Goal: Task Accomplishment & Management: Manage account settings

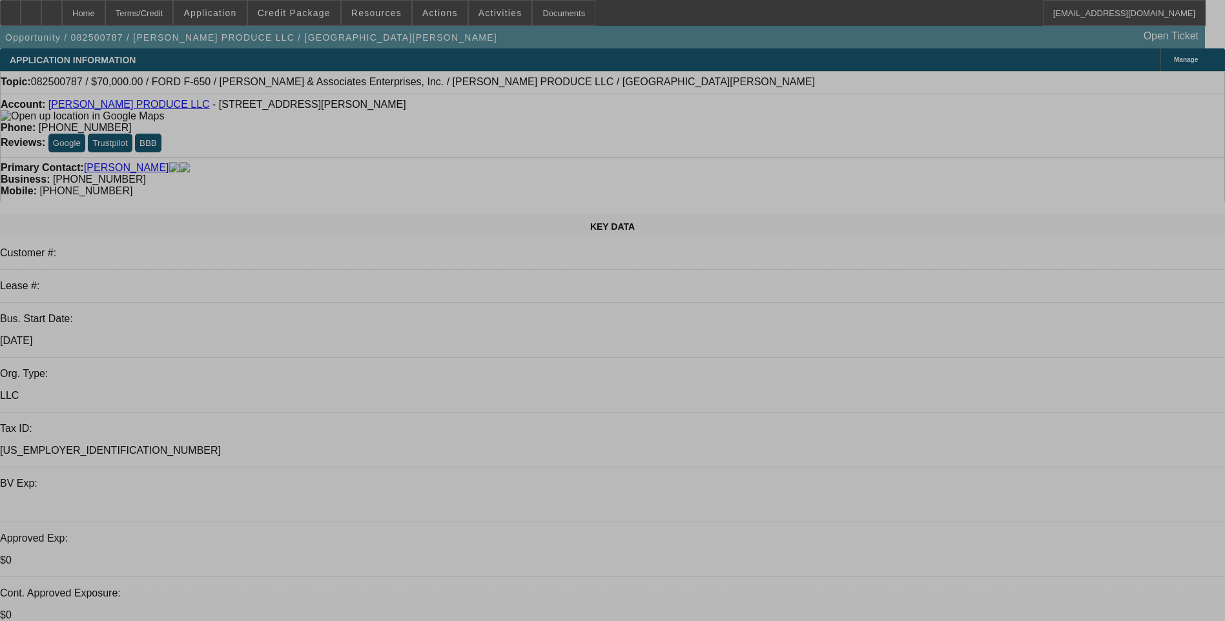
select select "0"
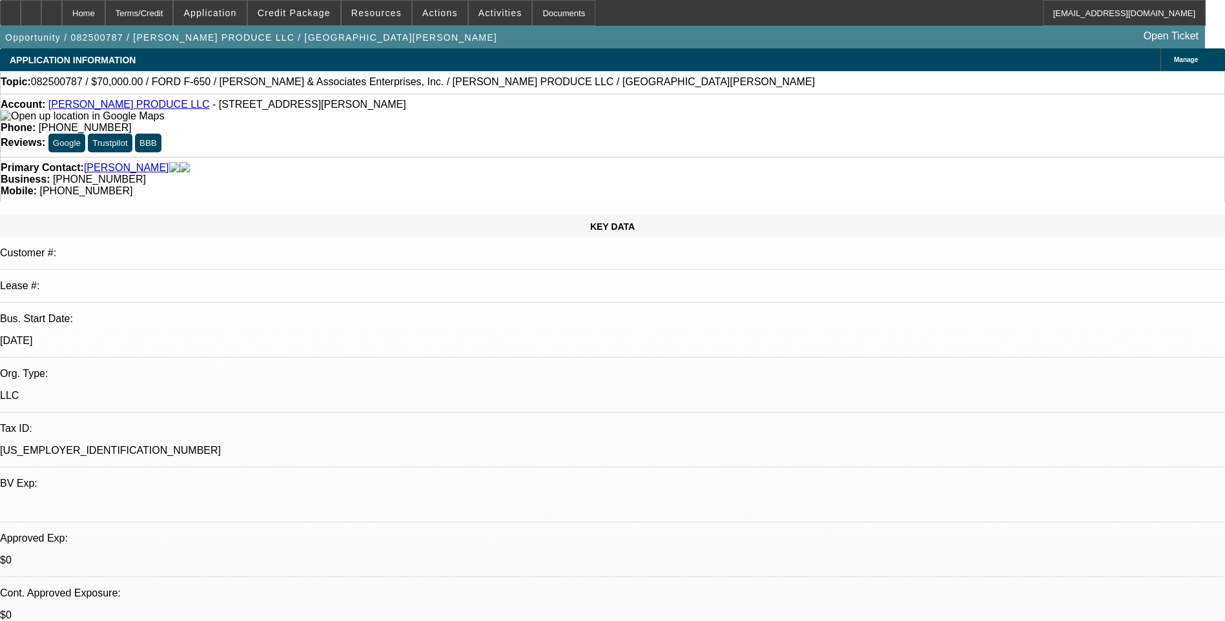
select select "0"
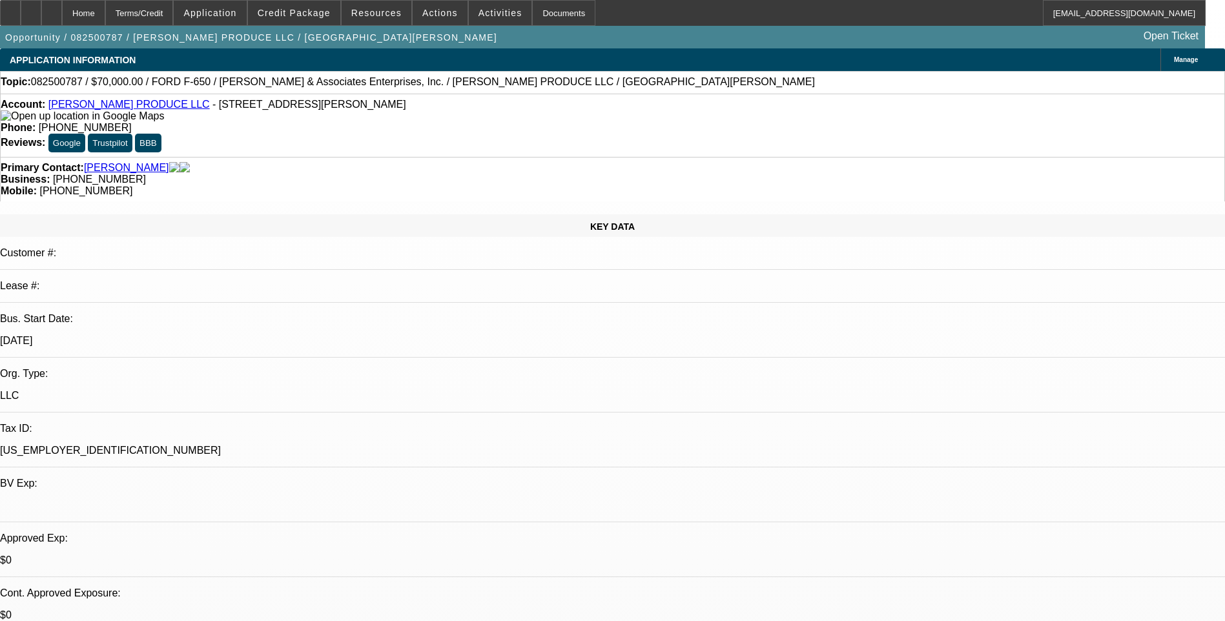
select select "0"
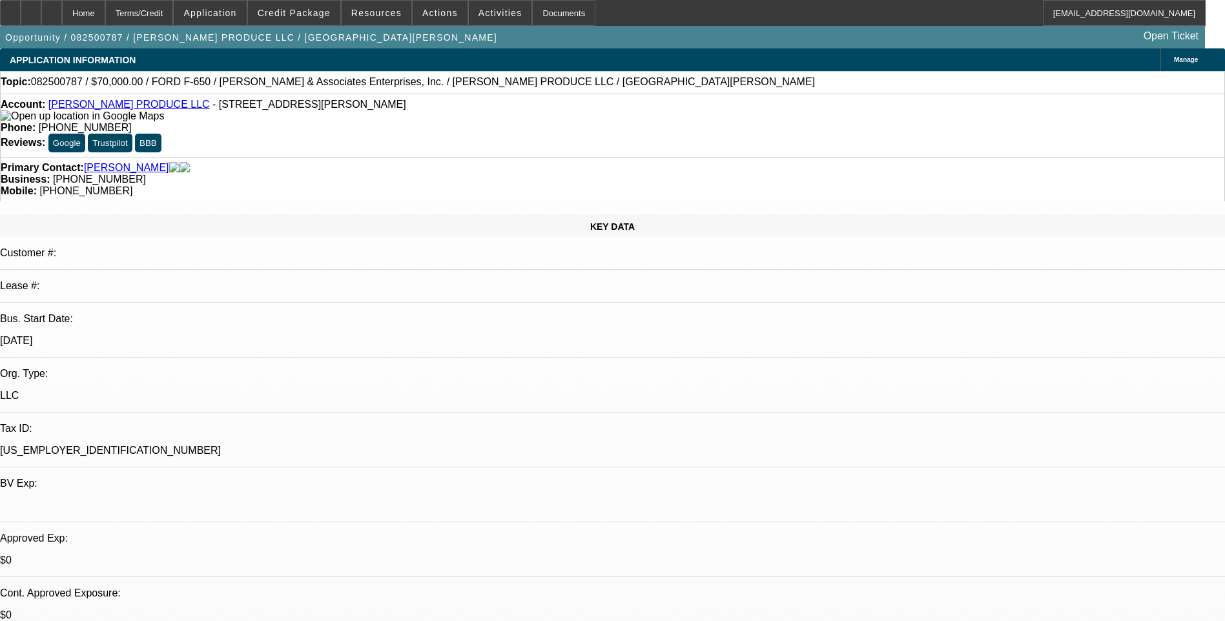
select select "1"
select select "6"
select select "1"
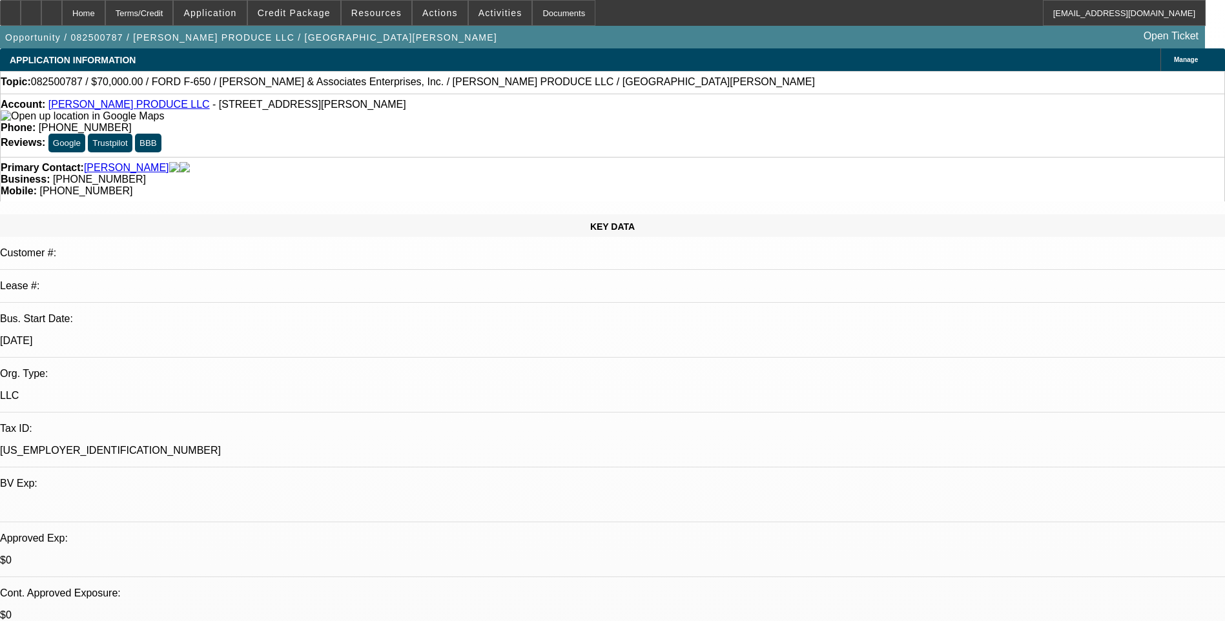
select select "6"
select select "1"
select select "6"
select select "1"
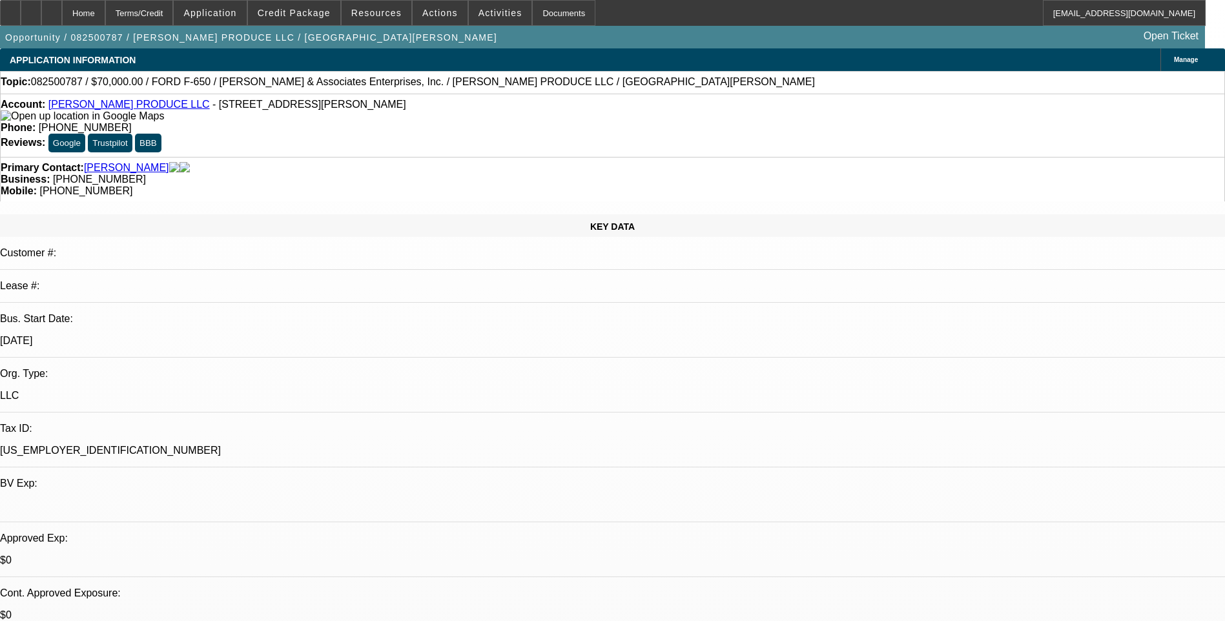
select select "1"
select select "6"
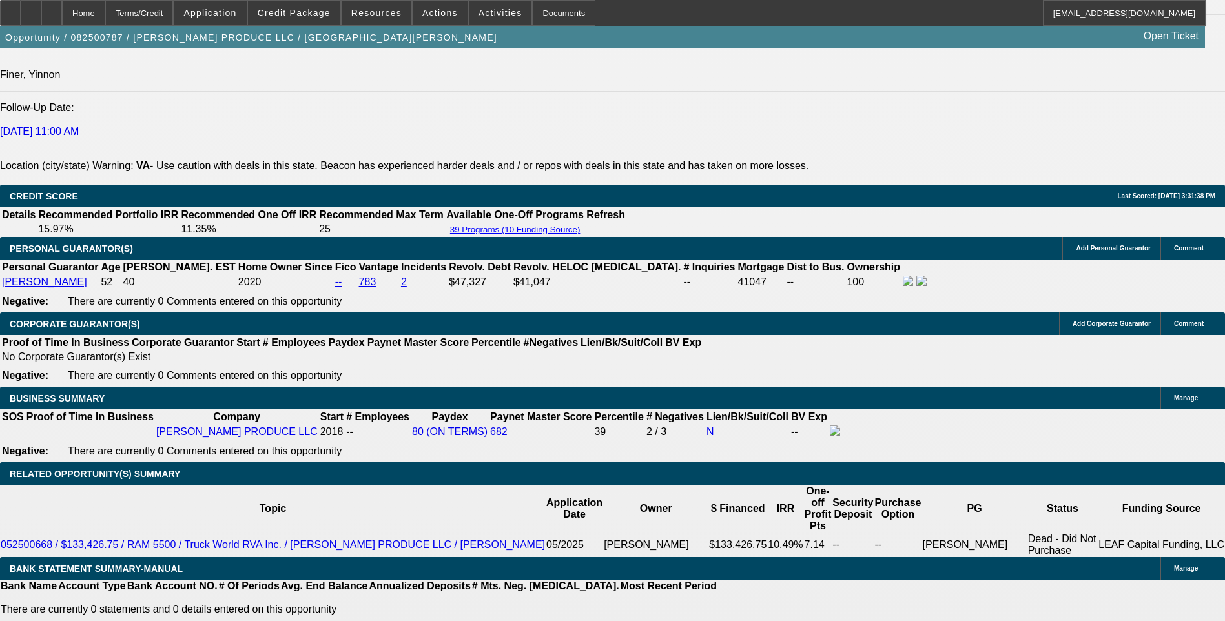
scroll to position [1809, 0]
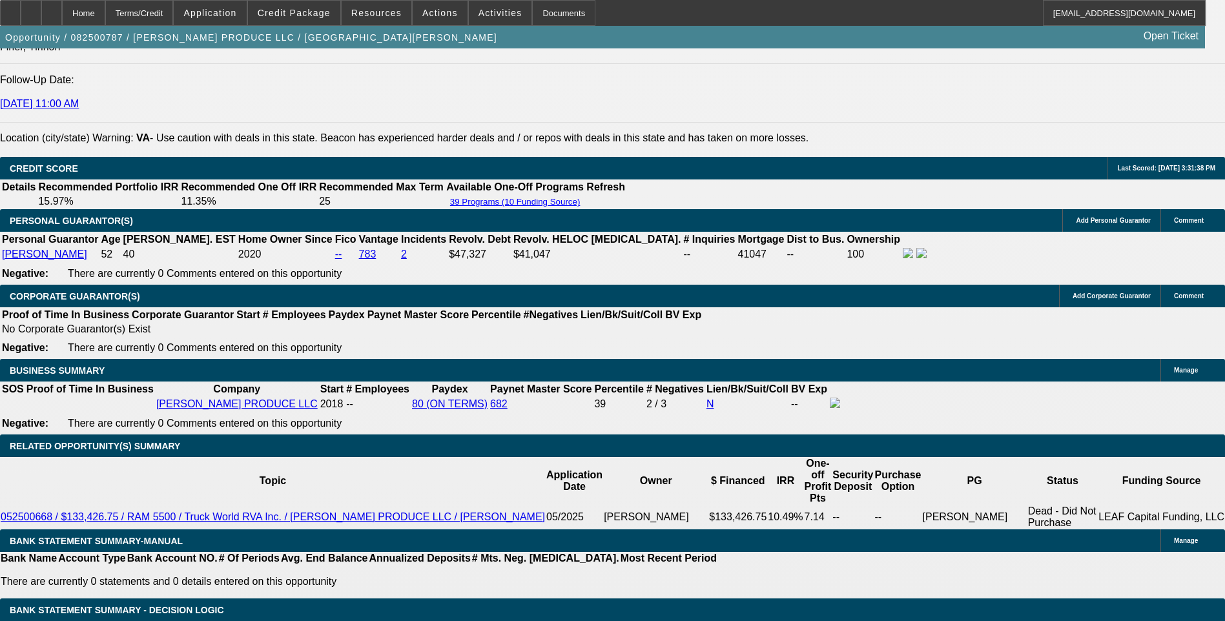
drag, startPoint x: 830, startPoint y: 284, endPoint x: 1209, endPoint y: 283, distance: 379.1
drag, startPoint x: 1209, startPoint y: 283, endPoint x: 1126, endPoint y: 282, distance: 83.3
copy div "https://www.davisautosales.com/windowsticker/vehicle/1178892/2017_FORD_F-650"
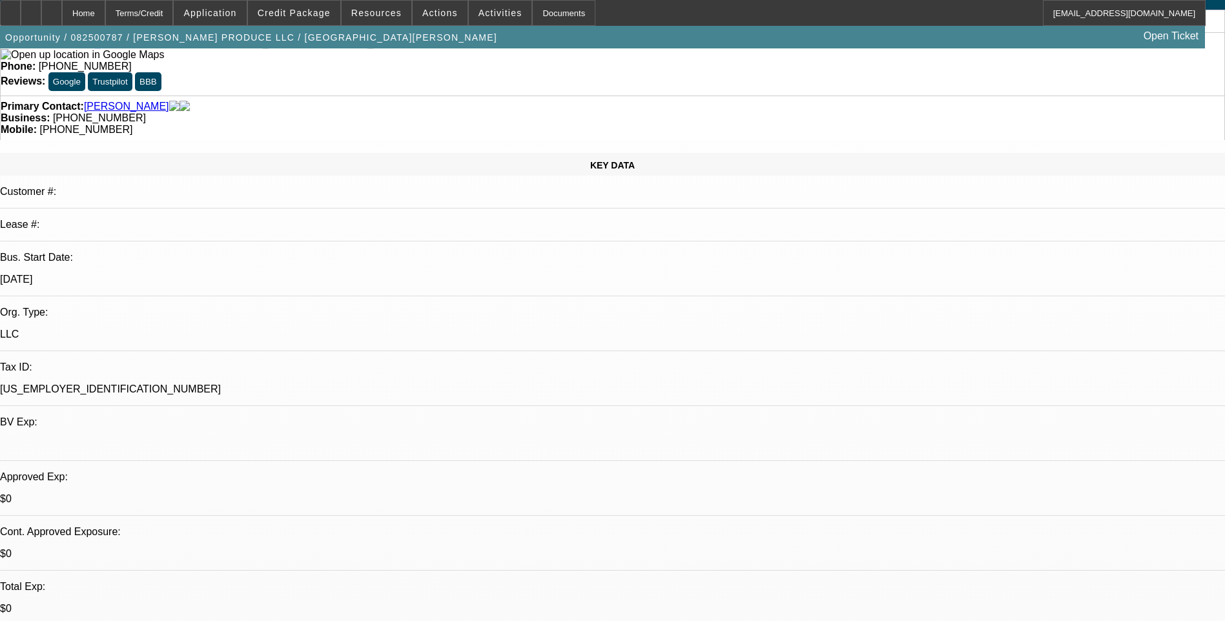
scroll to position [0, 0]
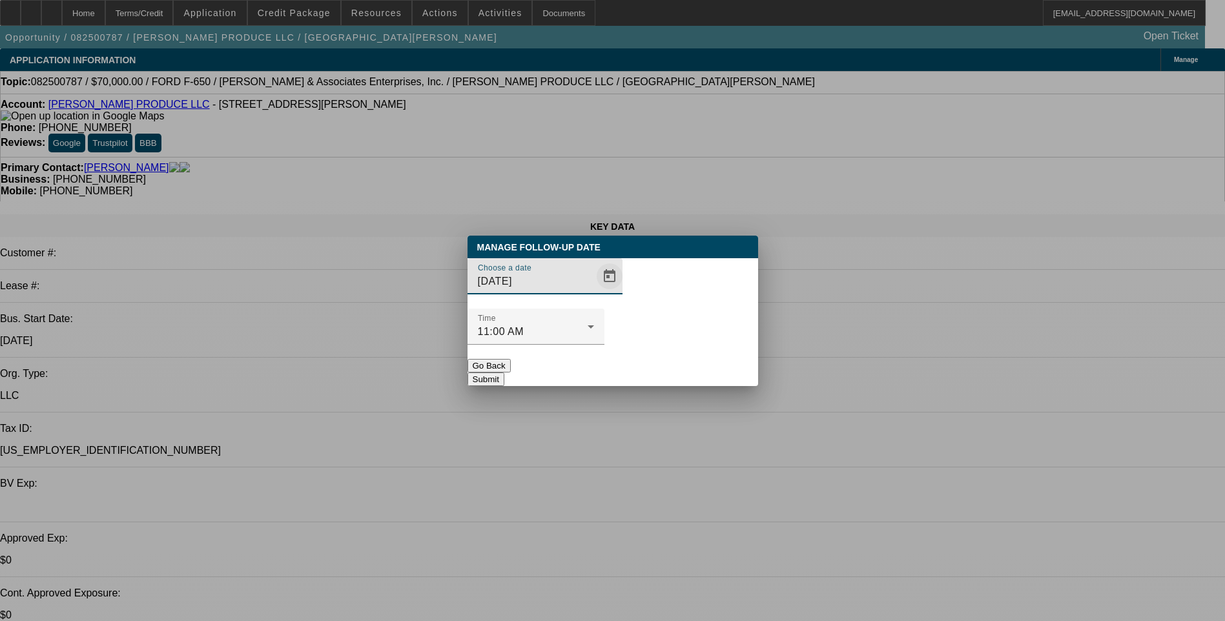
click at [594, 292] on span "Open calendar" at bounding box center [609, 276] width 31 height 31
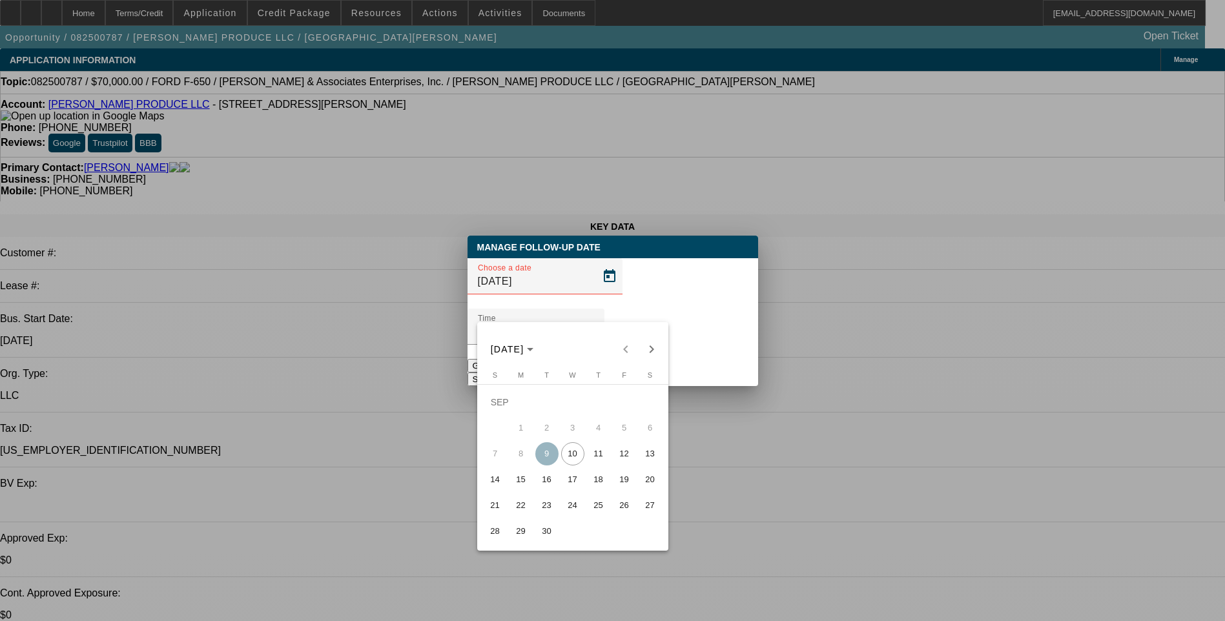
click at [591, 456] on span "11" at bounding box center [598, 453] width 23 height 23
type input "[DATE]"
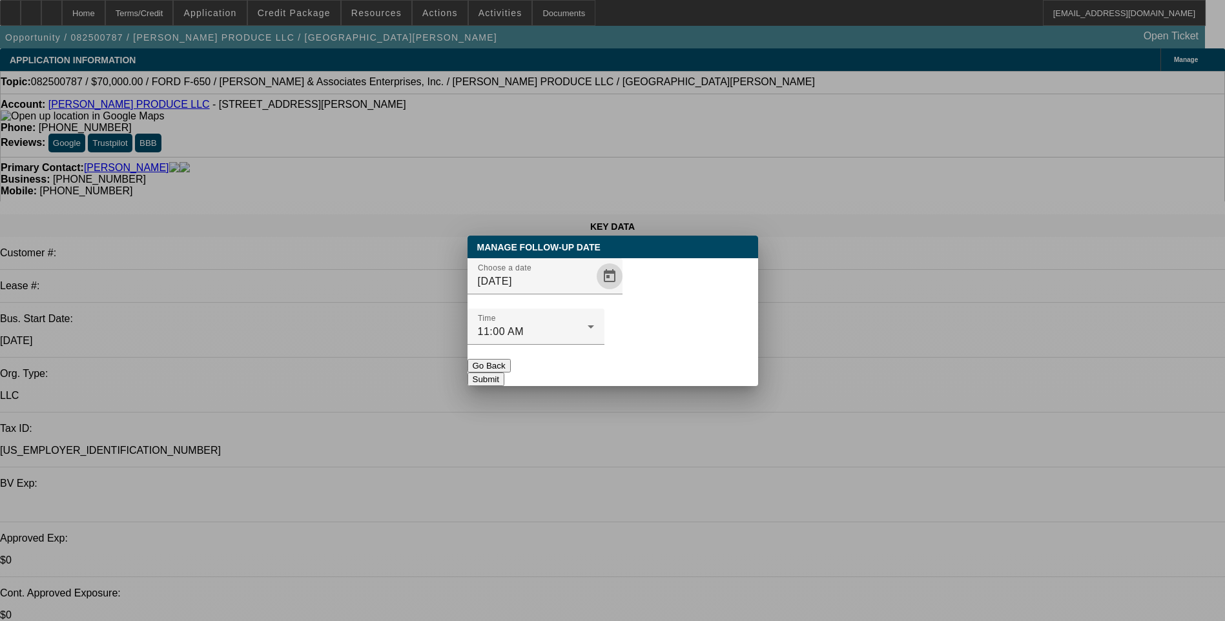
click at [504, 373] on button "Submit" at bounding box center [486, 380] width 37 height 14
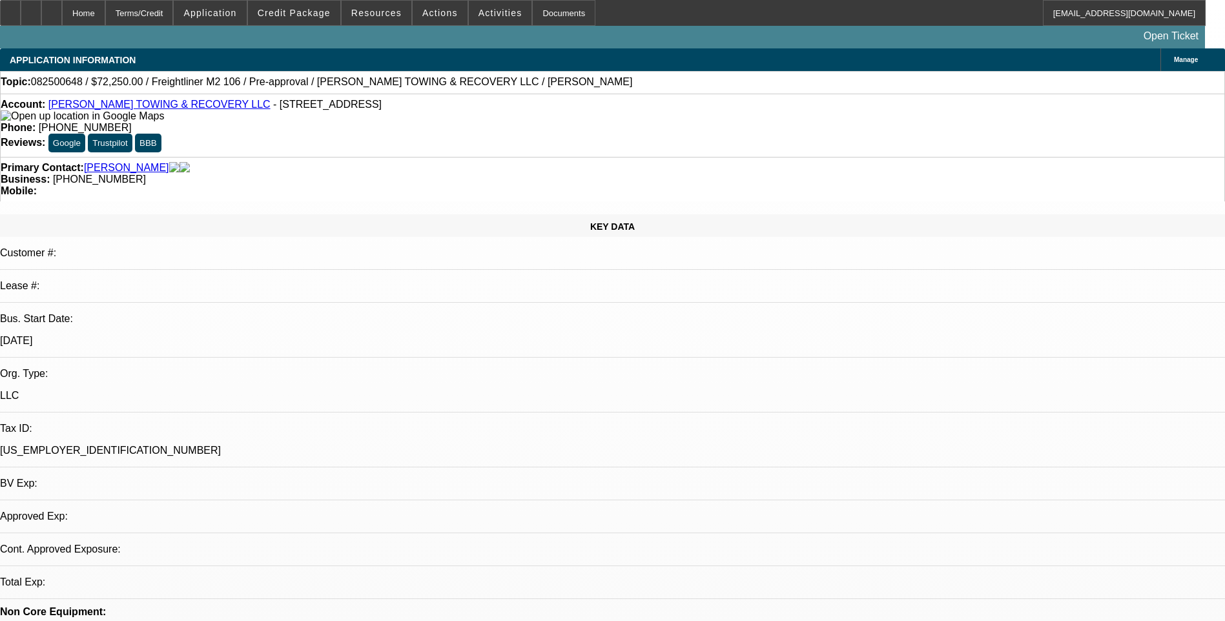
select select "0.15"
select select "2"
select select "0.1"
select select "1"
select select "2"
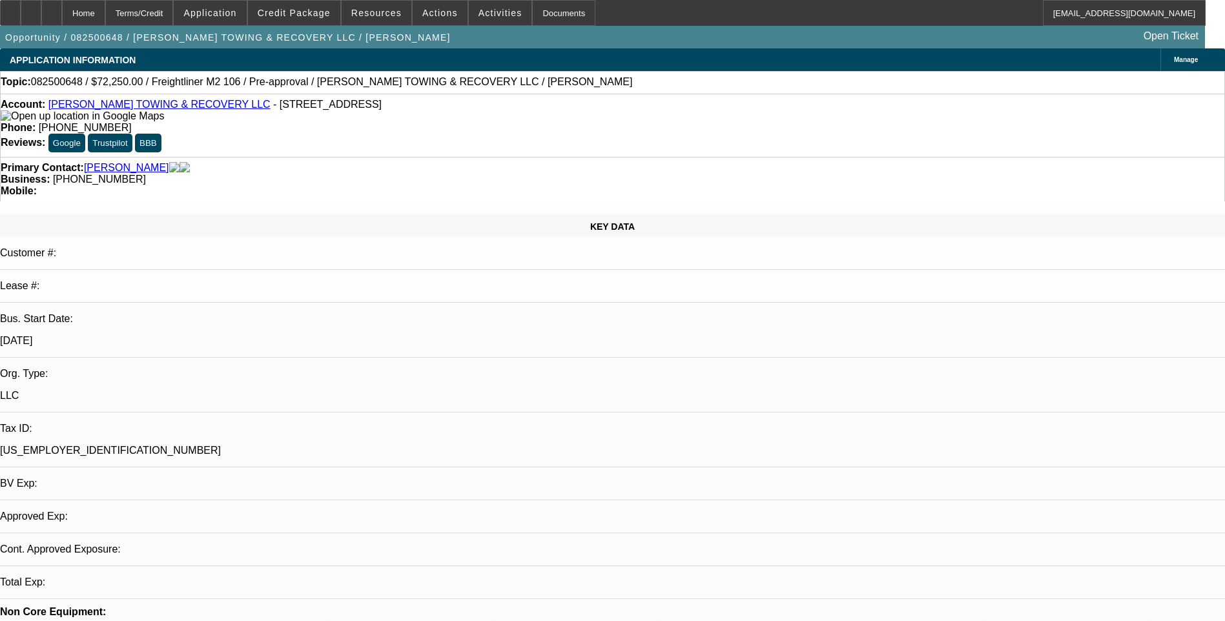
select select "4"
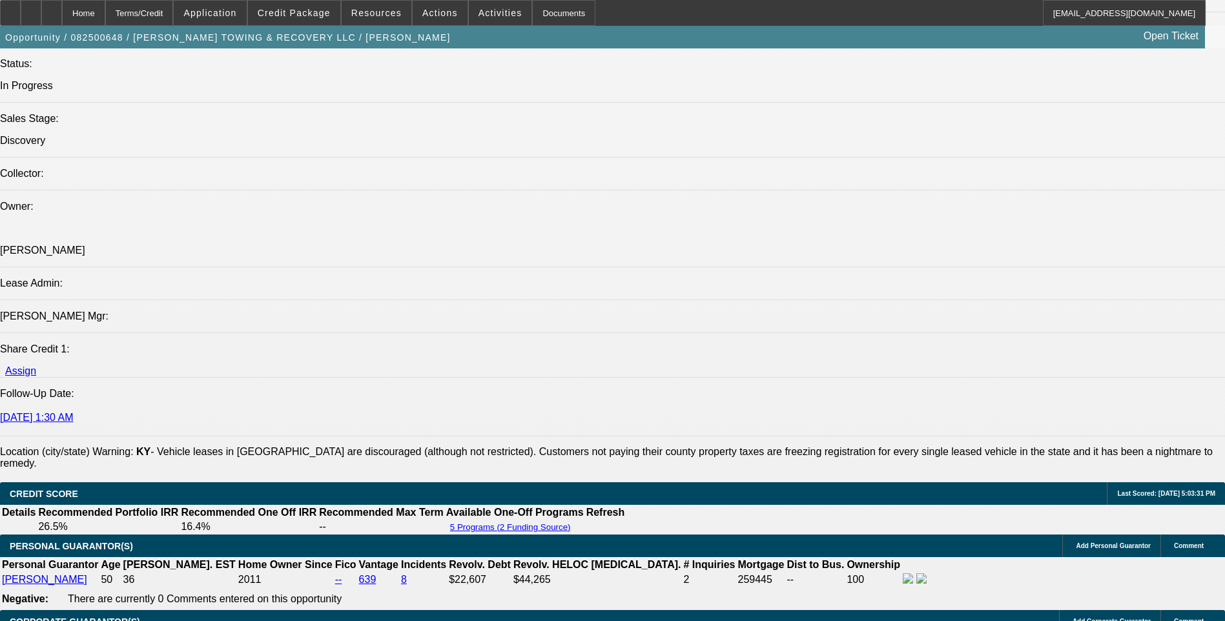
scroll to position [1484, 0]
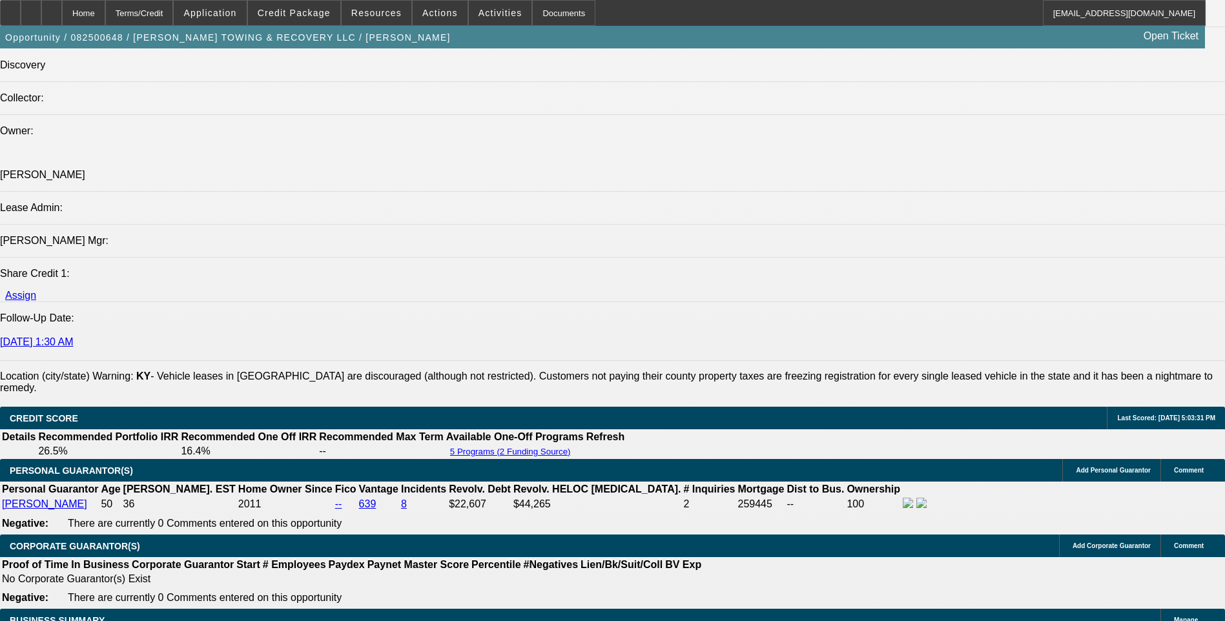
click at [62, 10] on div at bounding box center [51, 13] width 21 height 26
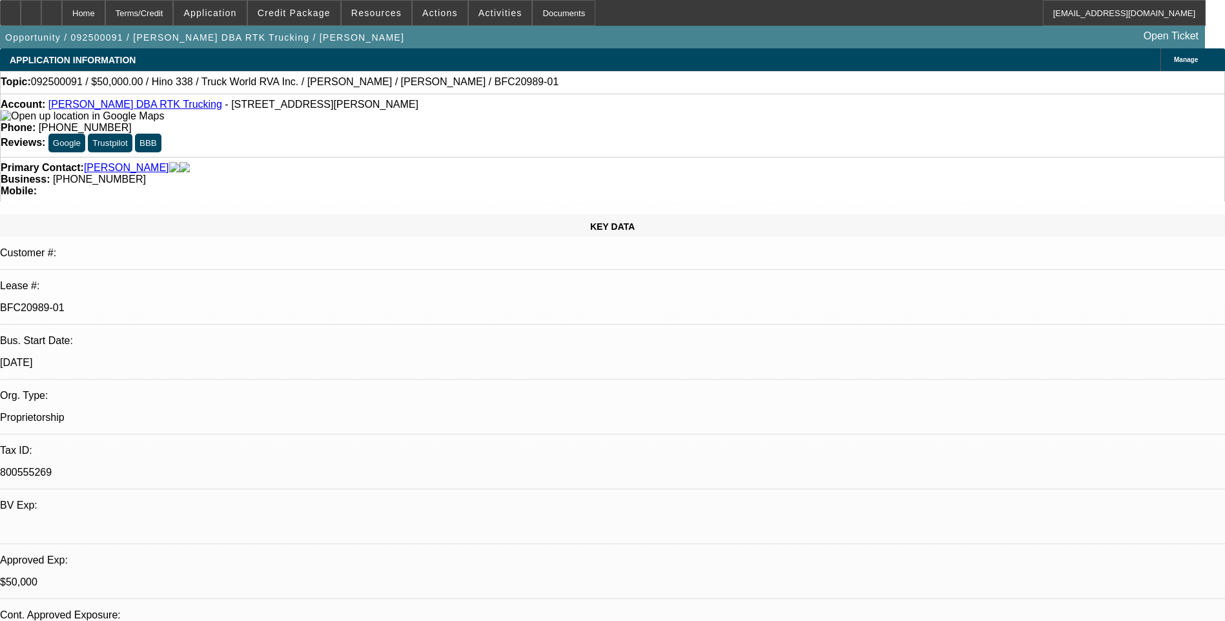
select select "0"
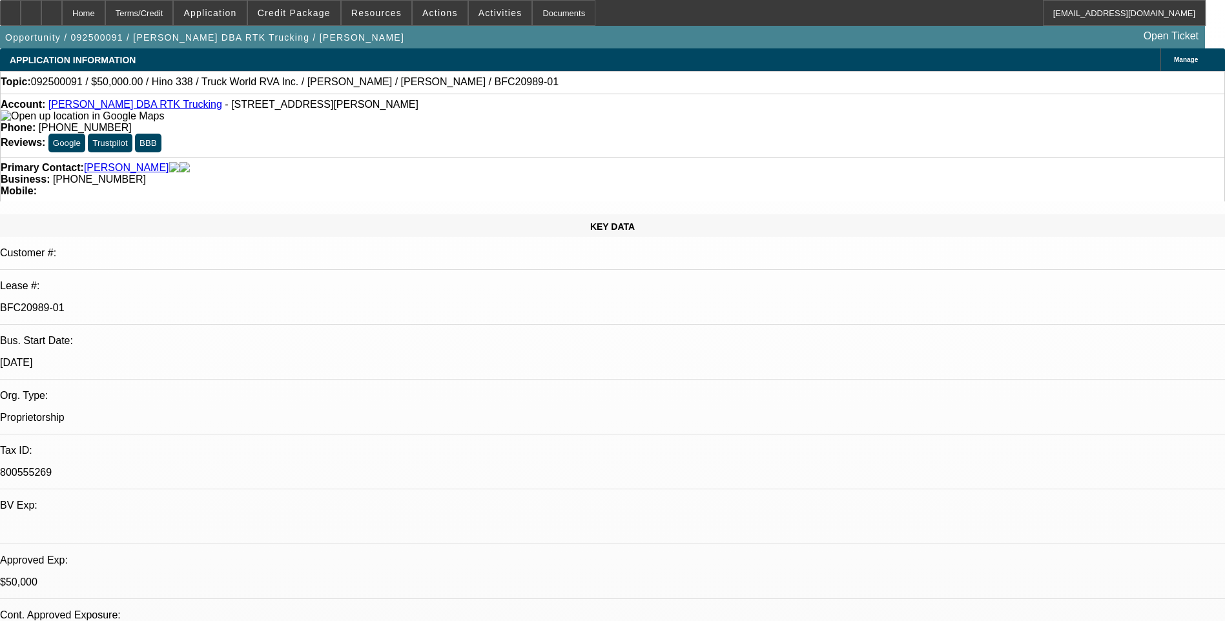
select select "0"
select select "1"
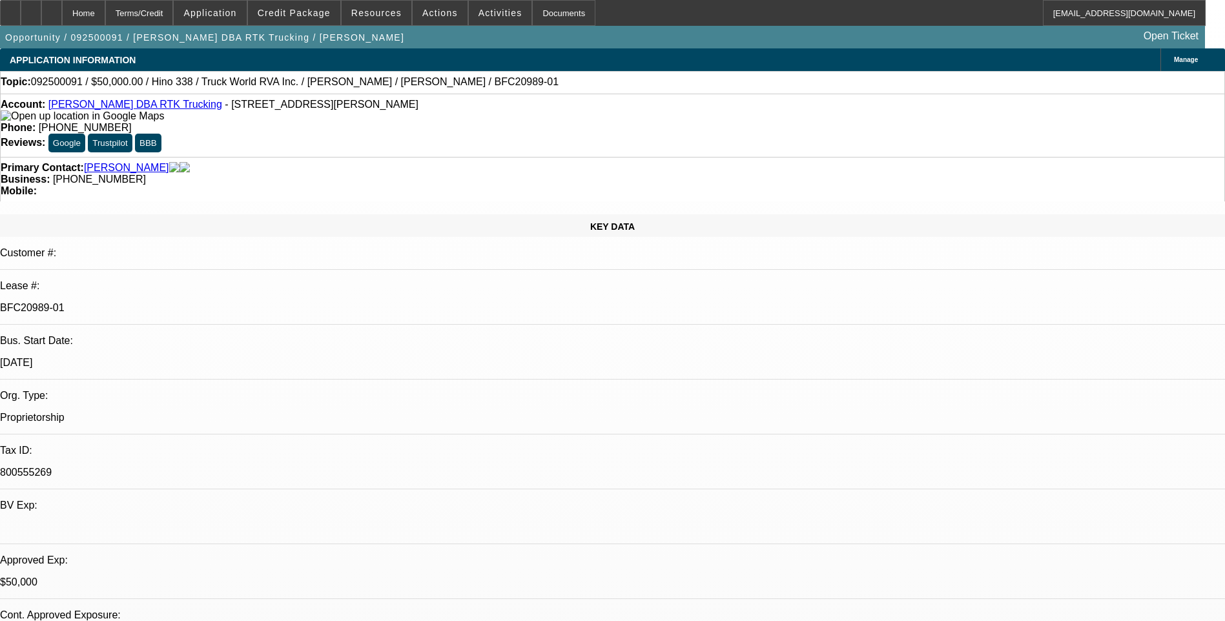
select select "1"
select select "6"
select select "1"
select select "6"
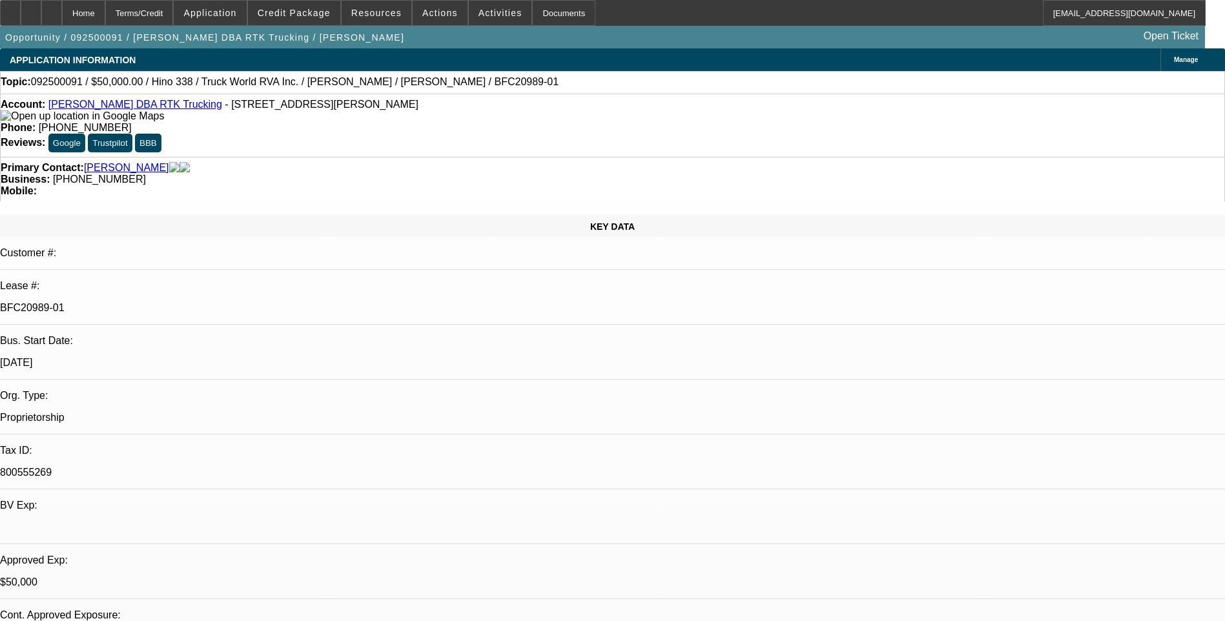
select select "1"
select select "6"
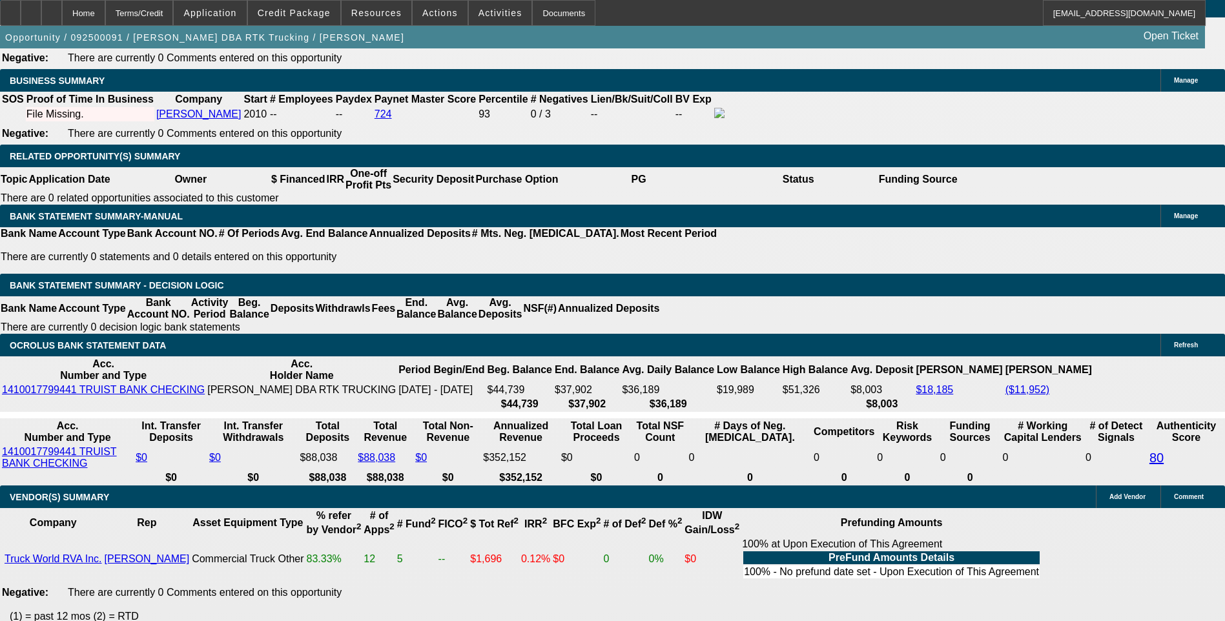
scroll to position [1815, 0]
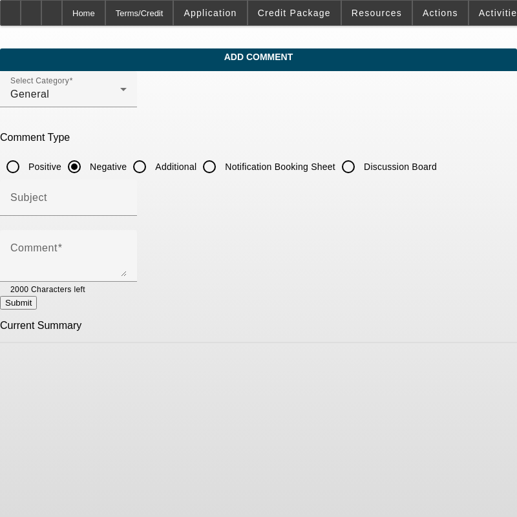
click at [152, 161] on input "Additional" at bounding box center [140, 167] width 26 height 26
radio input "true"
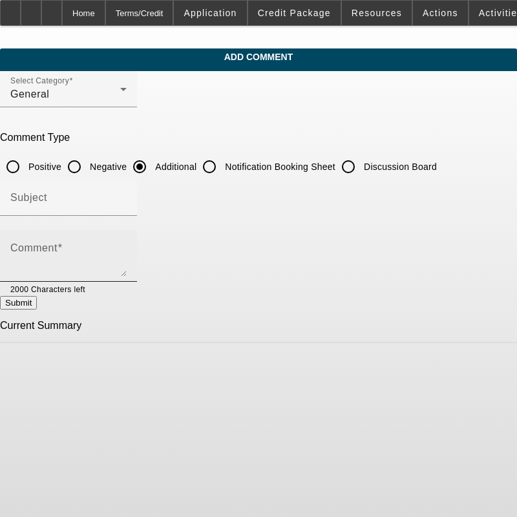
click at [127, 241] on div "Comment" at bounding box center [68, 256] width 116 height 52
drag, startPoint x: 75, startPoint y: 260, endPoint x: 61, endPoint y: 259, distance: 13.6
click at [74, 260] on textarea "Comment" at bounding box center [68, 260] width 116 height 31
paste textarea "Rodgers Towing & Recovery LLC is a newly formed Kentucky-based business (est. 8…"
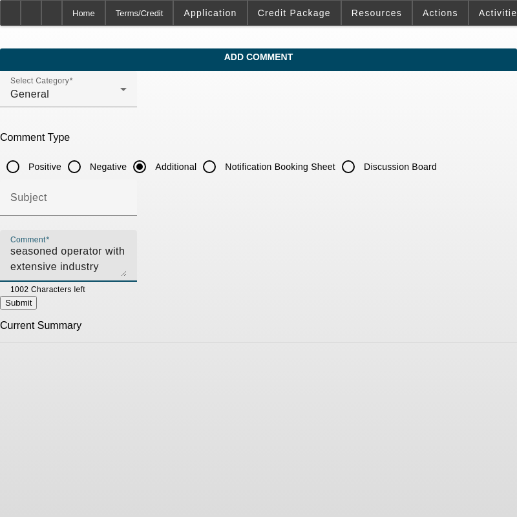
scroll to position [124, 0]
type textarea "Rodgers Towing & Recovery LLC is a newly formed Kentucky-based business (est. 8…"
click at [37, 298] on button "Submit" at bounding box center [18, 303] width 37 height 14
radio input "true"
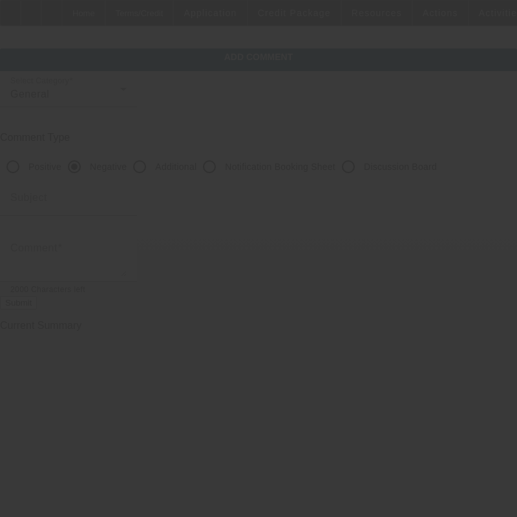
scroll to position [0, 0]
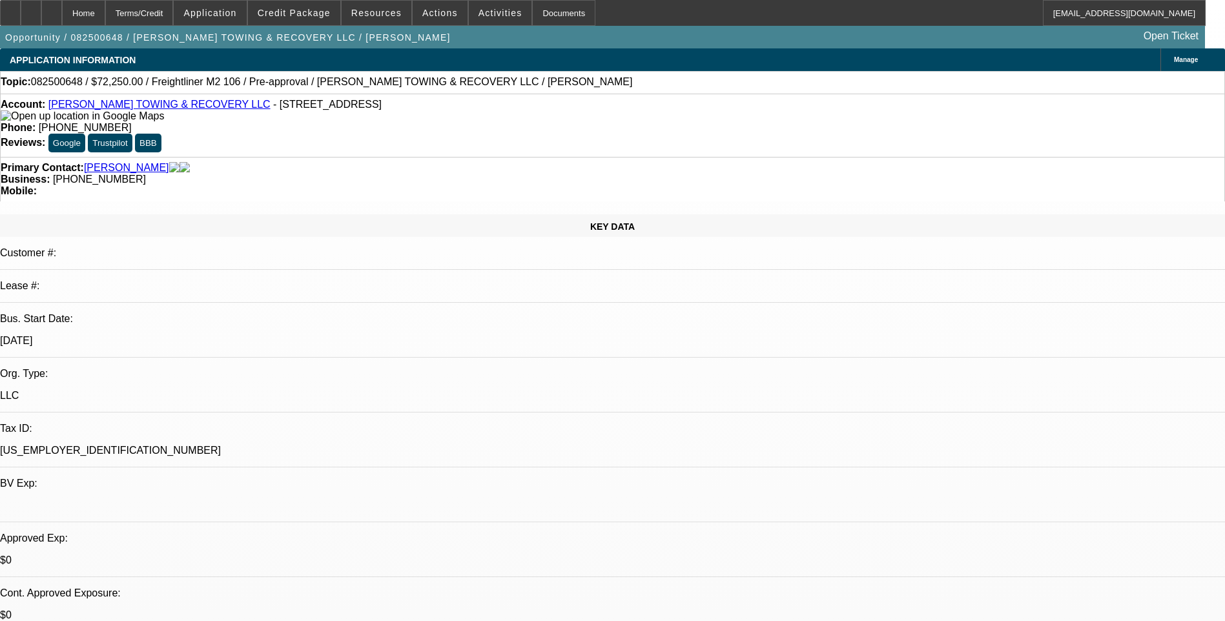
select select "0.15"
select select "2"
select select "0.1"
select select "4"
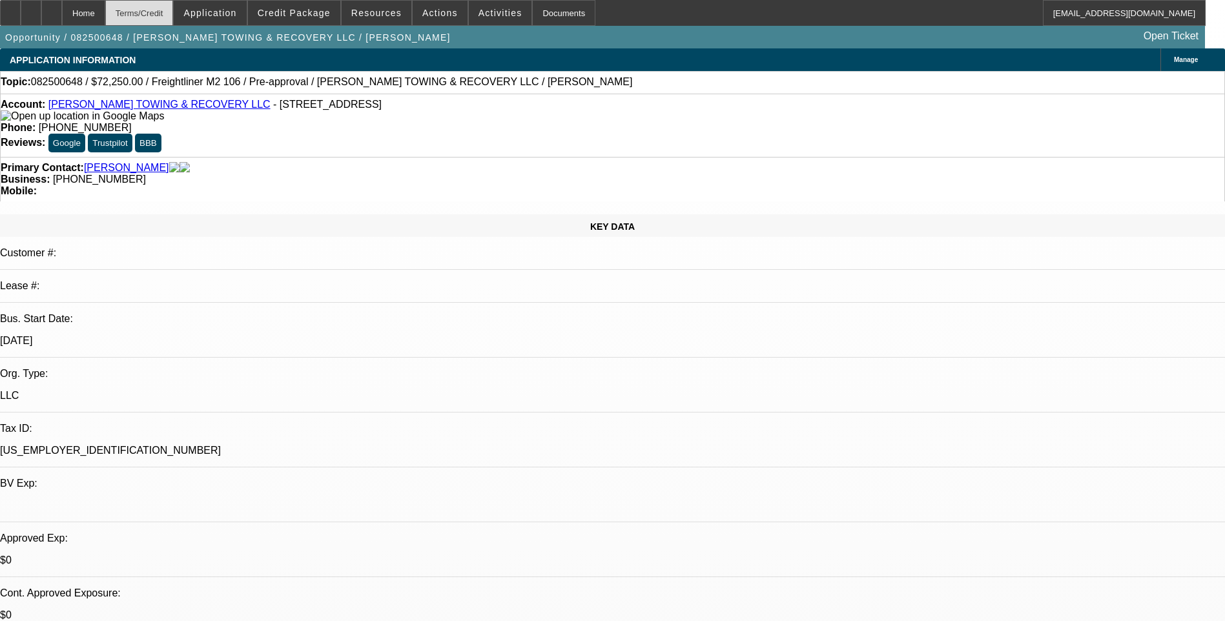
click at [174, 21] on div "Terms/Credit" at bounding box center [139, 13] width 68 height 26
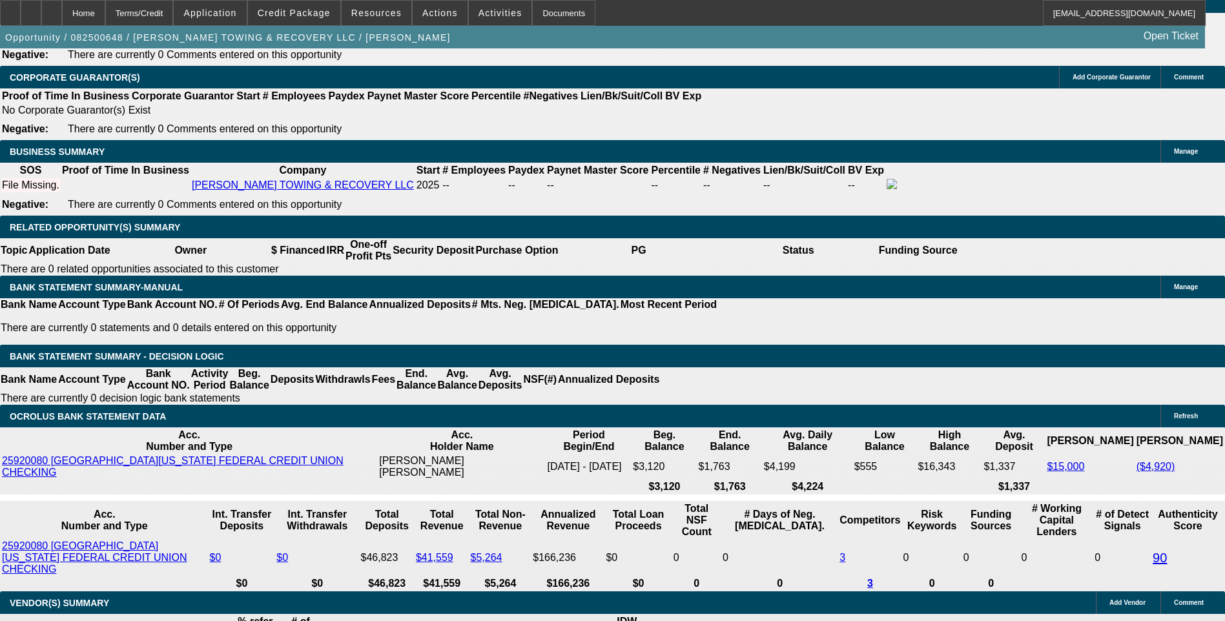
scroll to position [1982, 0]
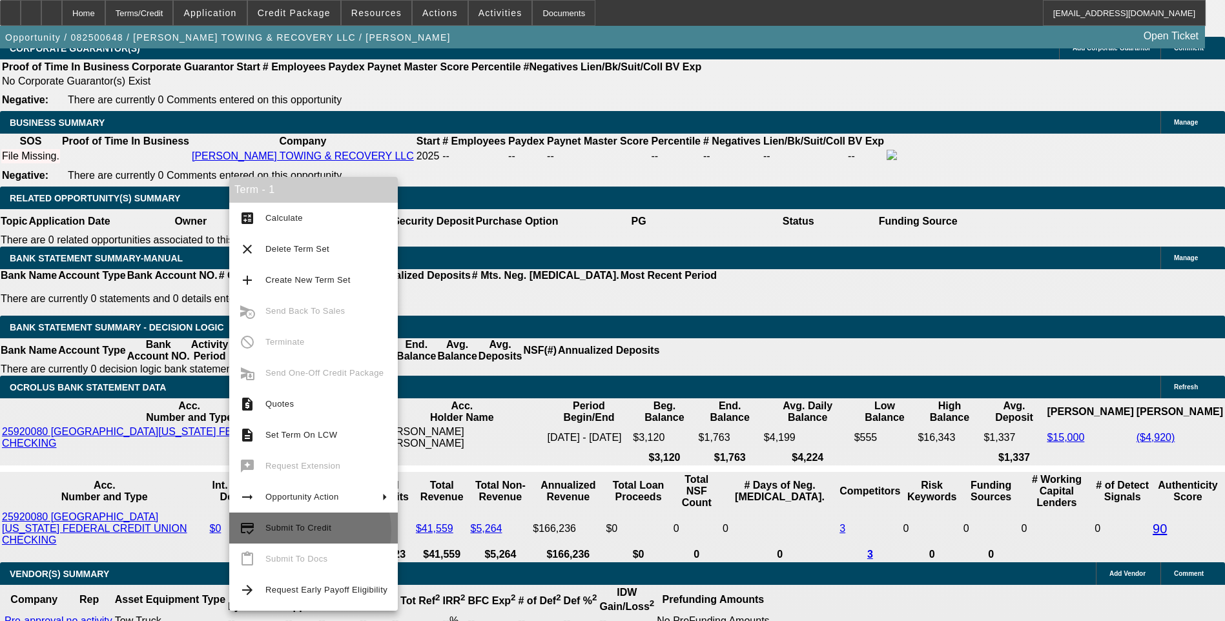
click at [309, 531] on span "Submit To Credit" at bounding box center [298, 528] width 66 height 10
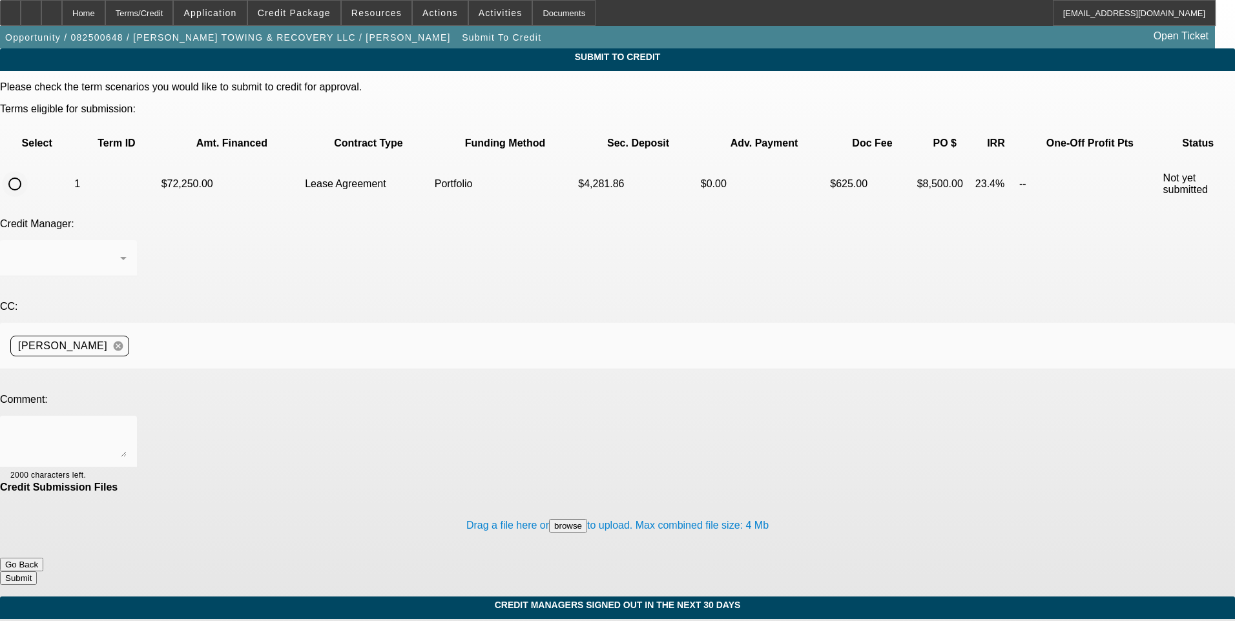
click at [28, 171] on input "radio" at bounding box center [15, 184] width 26 height 26
radio input "true"
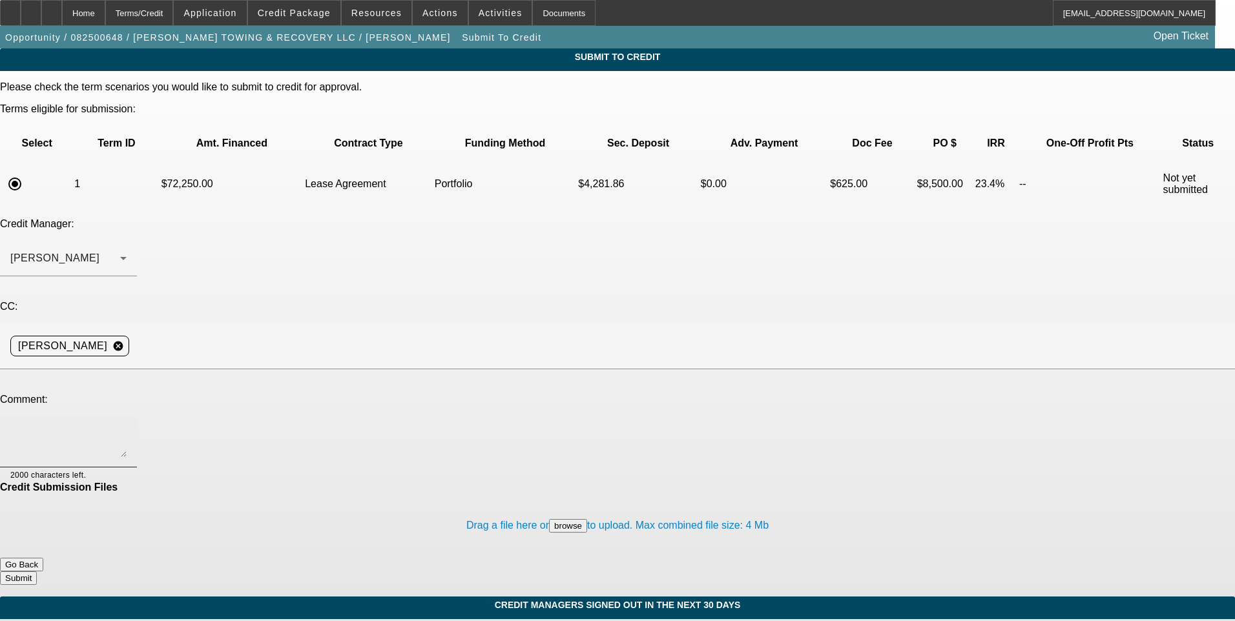
click at [127, 416] on div at bounding box center [68, 442] width 116 height 52
type textarea "G"
type textarea "See additional comments and start up plan for write up and consider for pre-app…"
click at [37, 572] on button "Submit" at bounding box center [18, 579] width 37 height 14
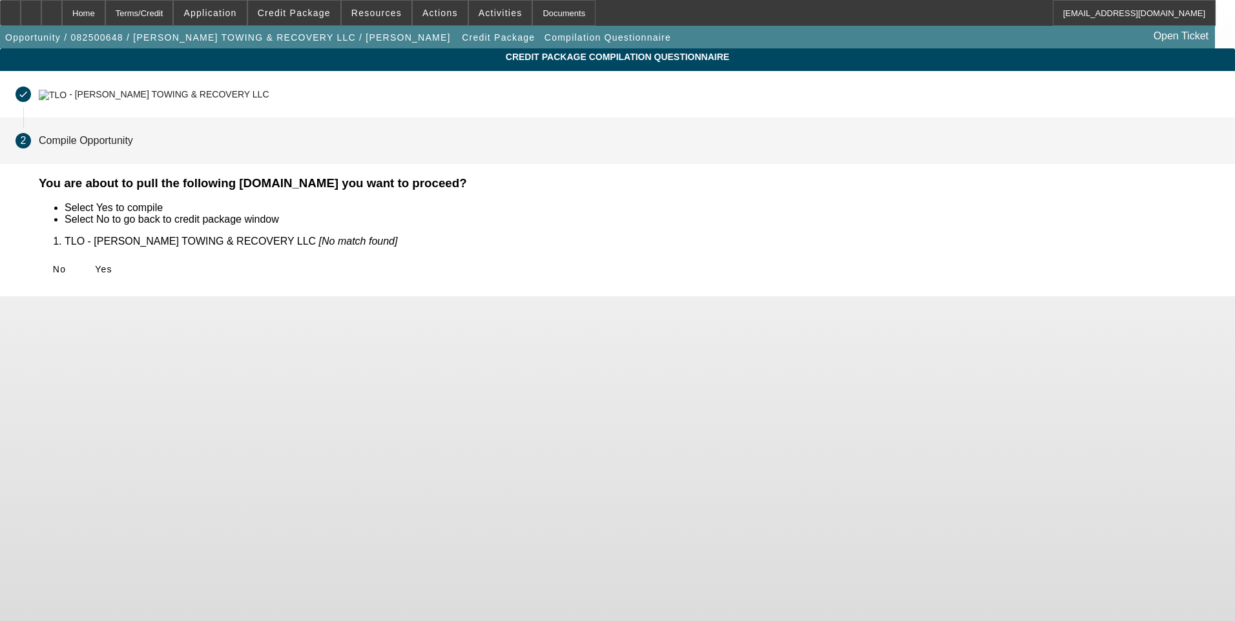
click at [95, 267] on icon at bounding box center [95, 269] width 0 height 10
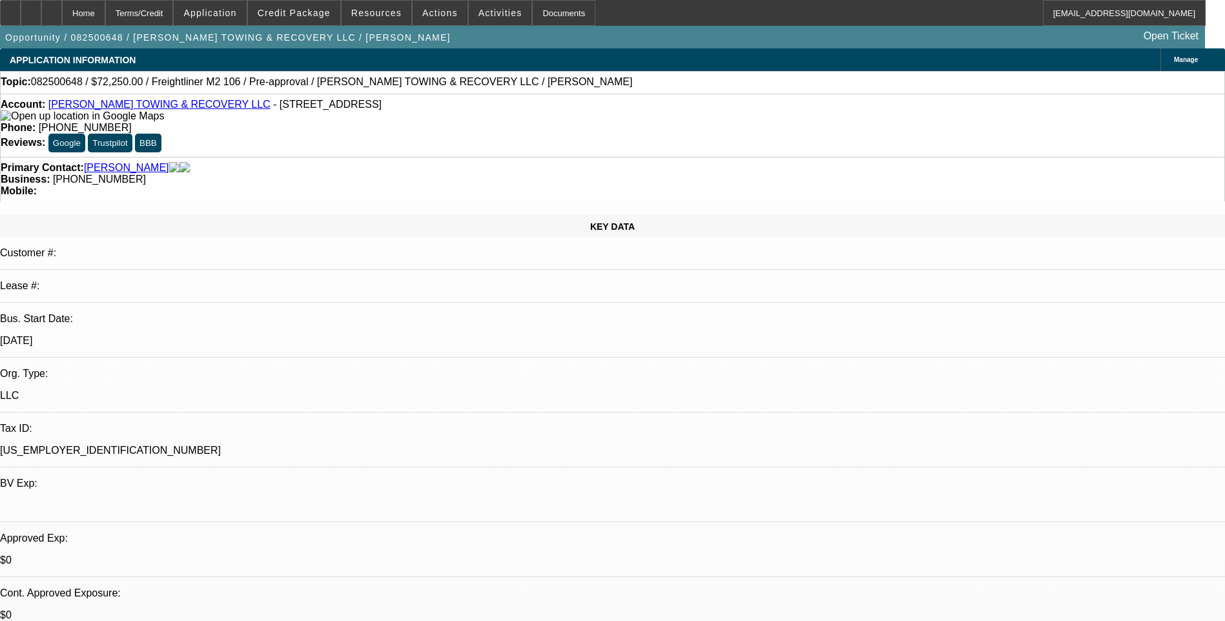
select select "0.15"
select select "2"
select select "0.1"
select select "4"
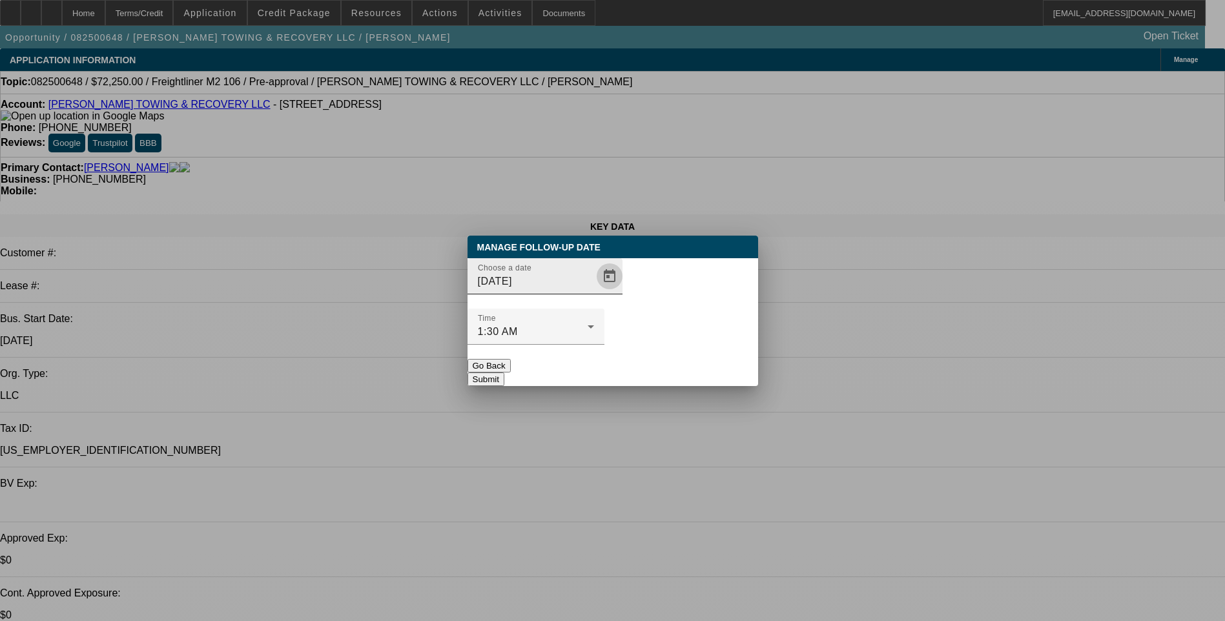
click at [594, 292] on span "Open calendar" at bounding box center [609, 276] width 31 height 31
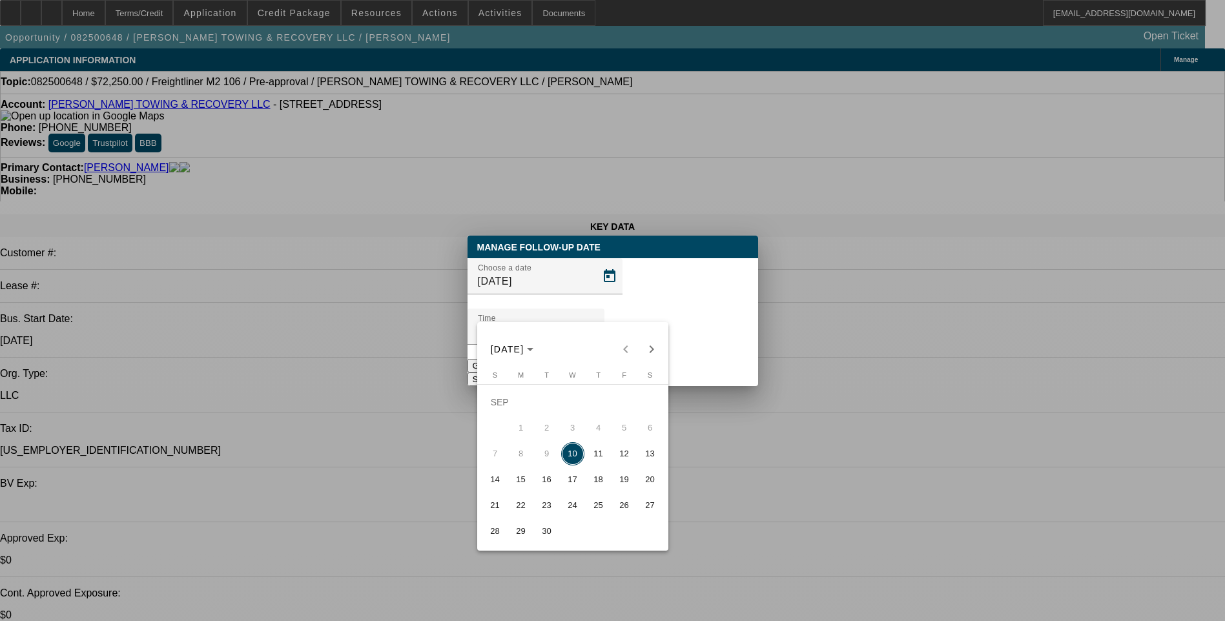
click at [599, 459] on span "11" at bounding box center [598, 453] width 23 height 23
type input "9/11/2025"
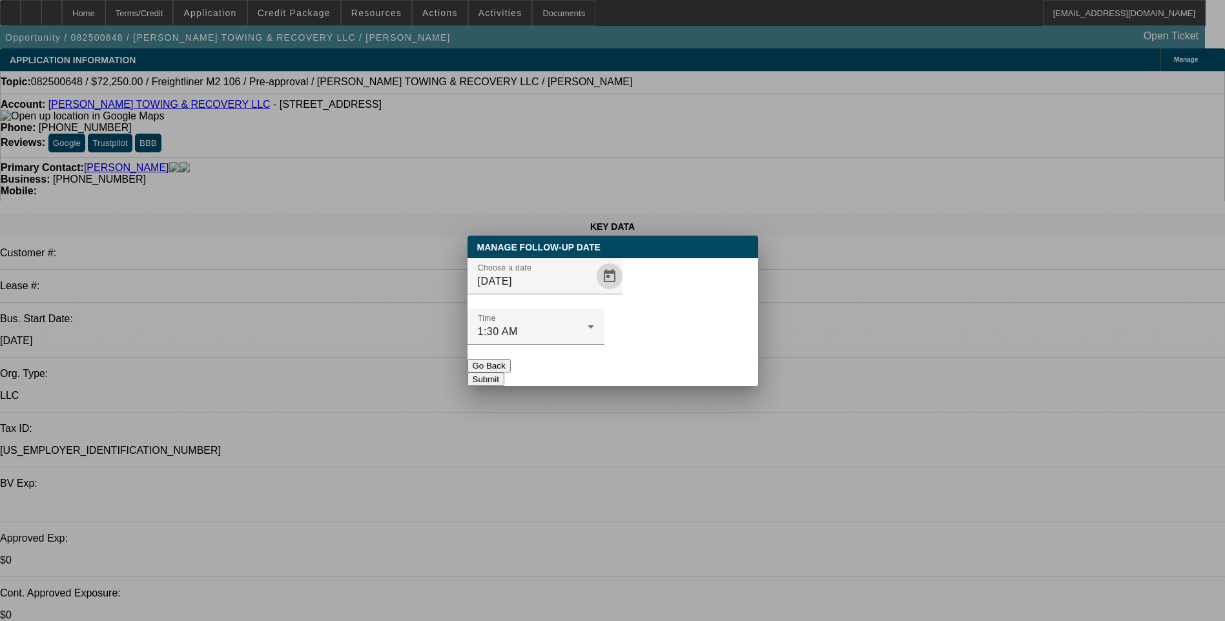
click at [504, 373] on button "Submit" at bounding box center [486, 380] width 37 height 14
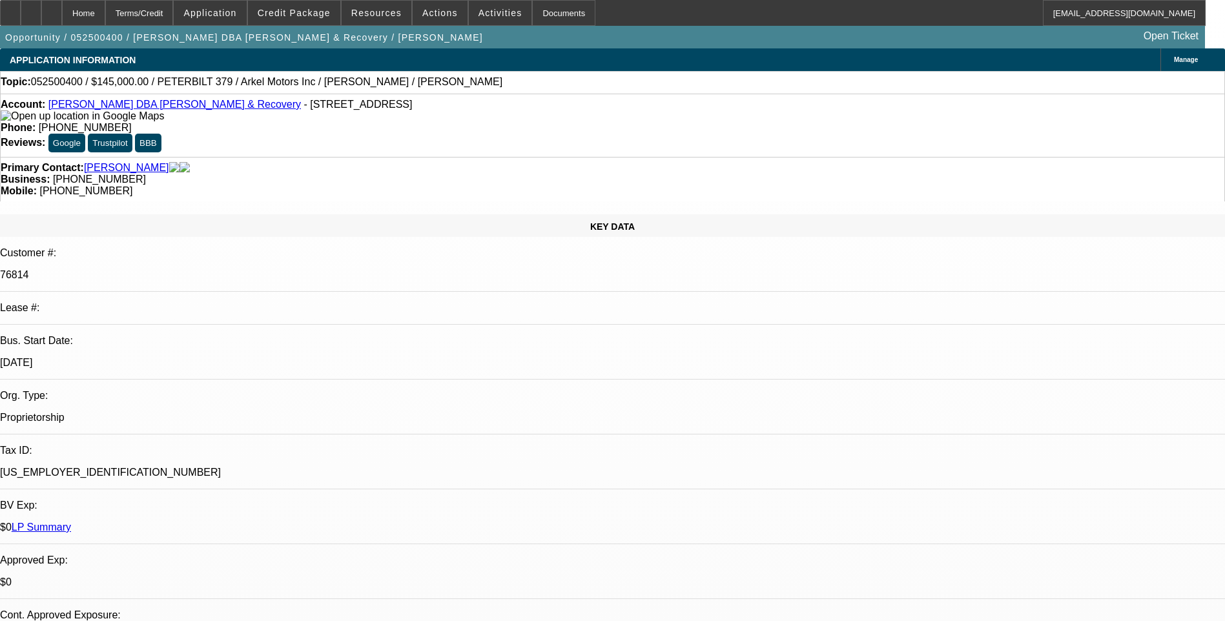
select select "0.1"
select select "0"
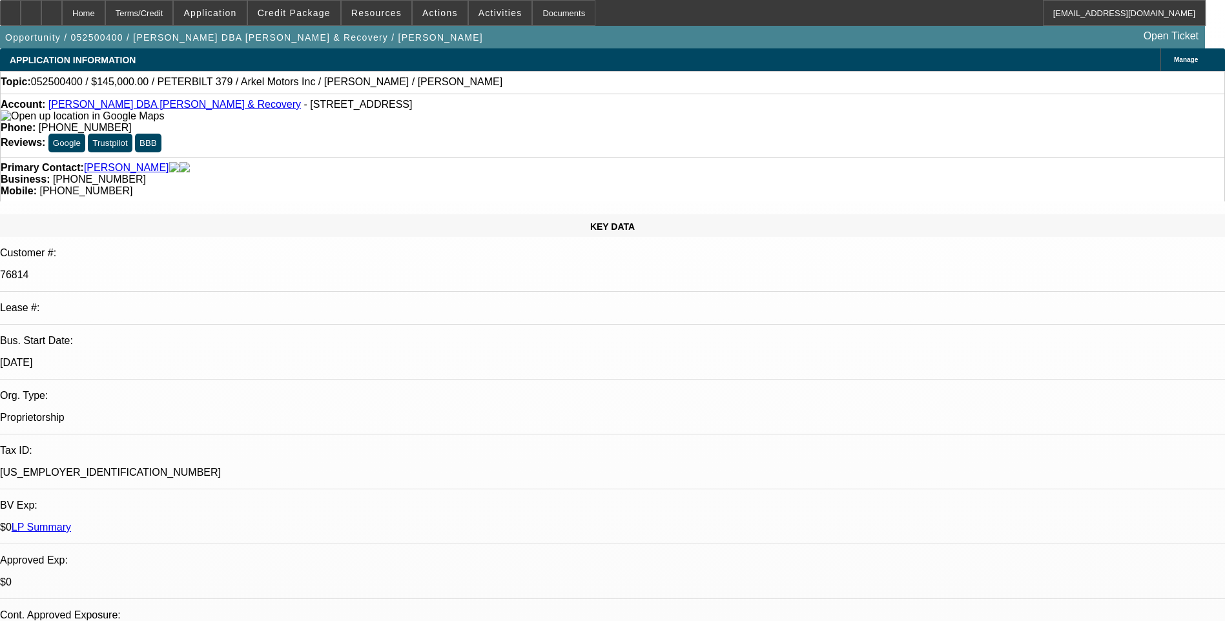
select select "0"
select select "0.1"
select select "0"
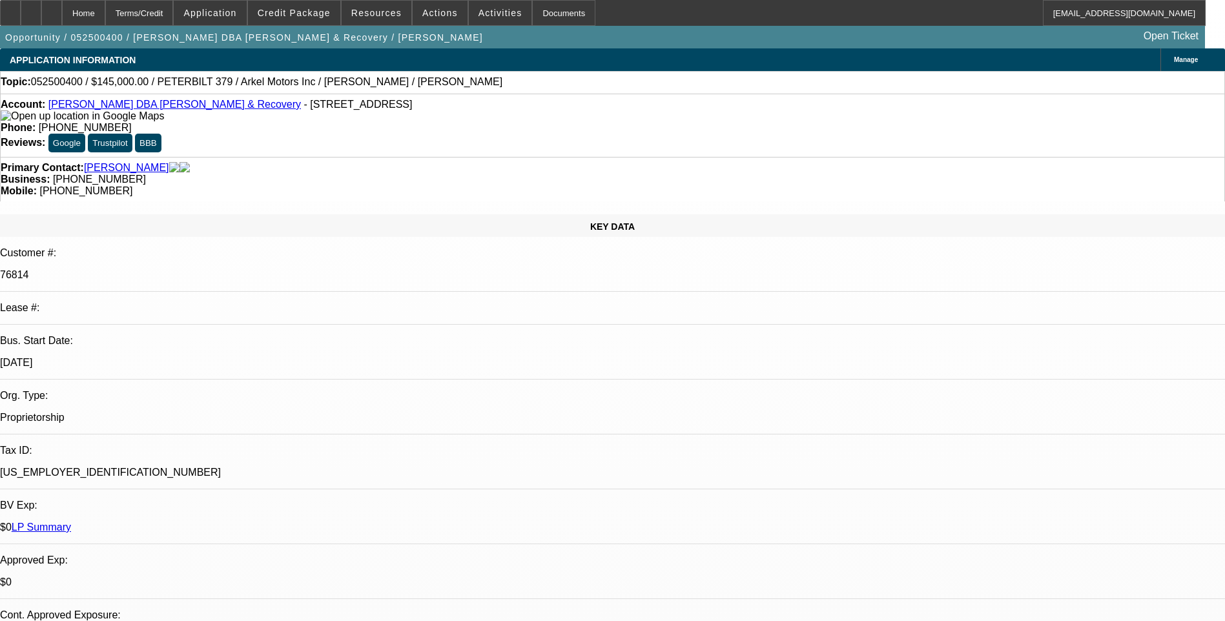
select select "1"
select select "2"
select select "6"
select select "1"
select select "2"
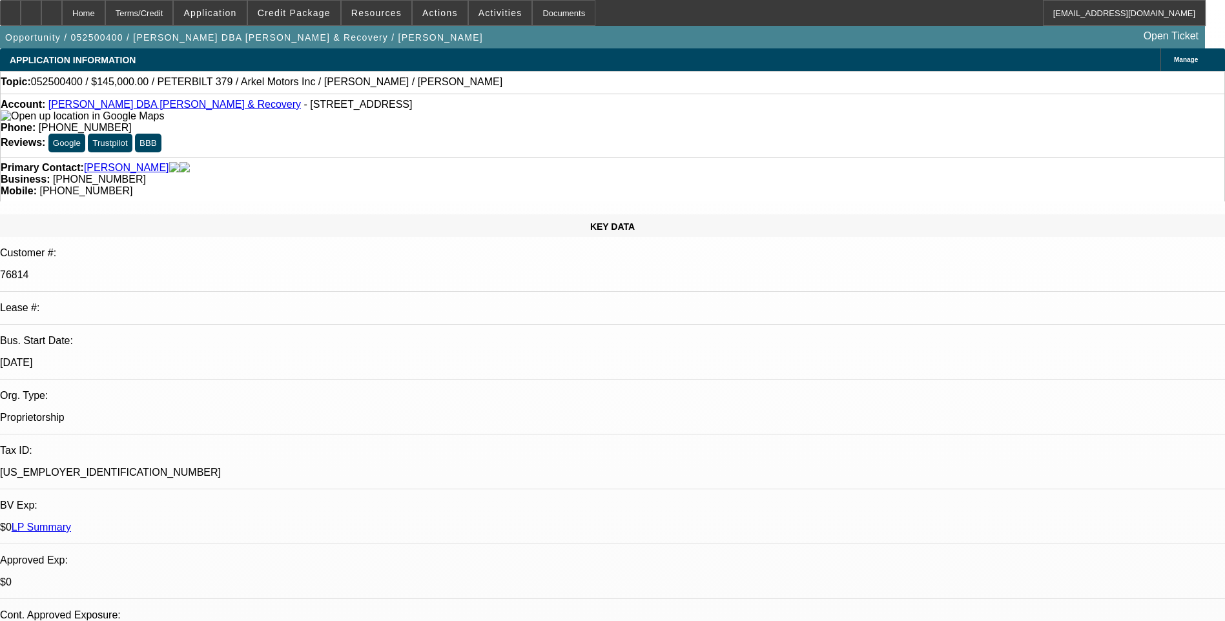
select select "6"
select select "1"
select select "2"
select select "6"
select select "1"
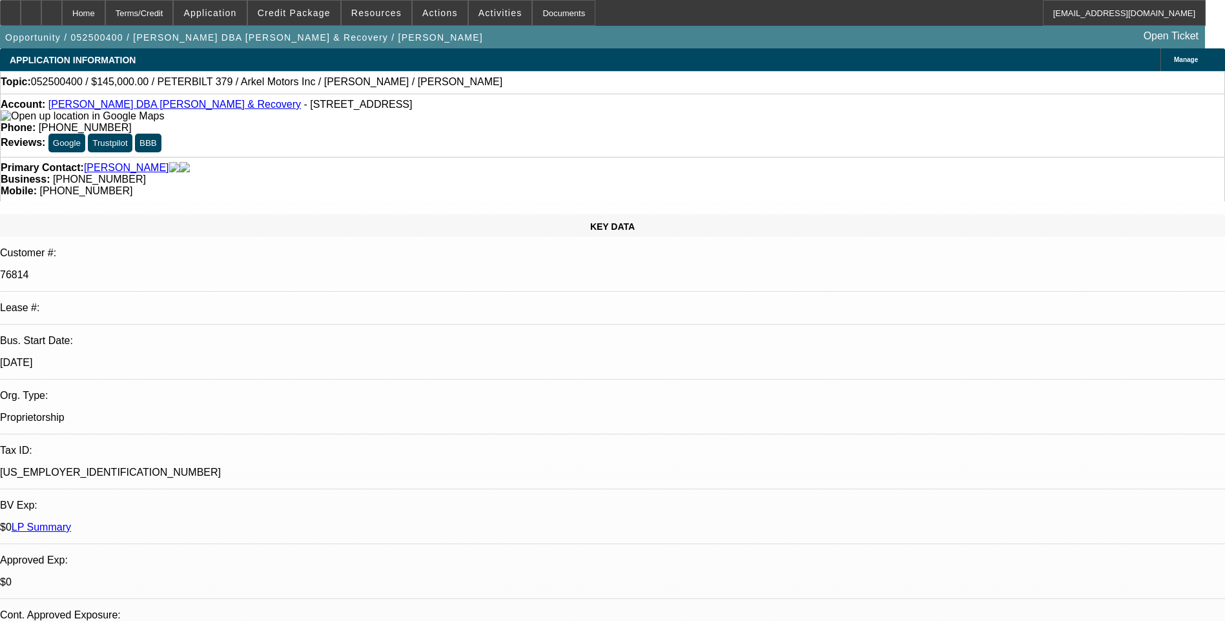
select select "3"
select select "6"
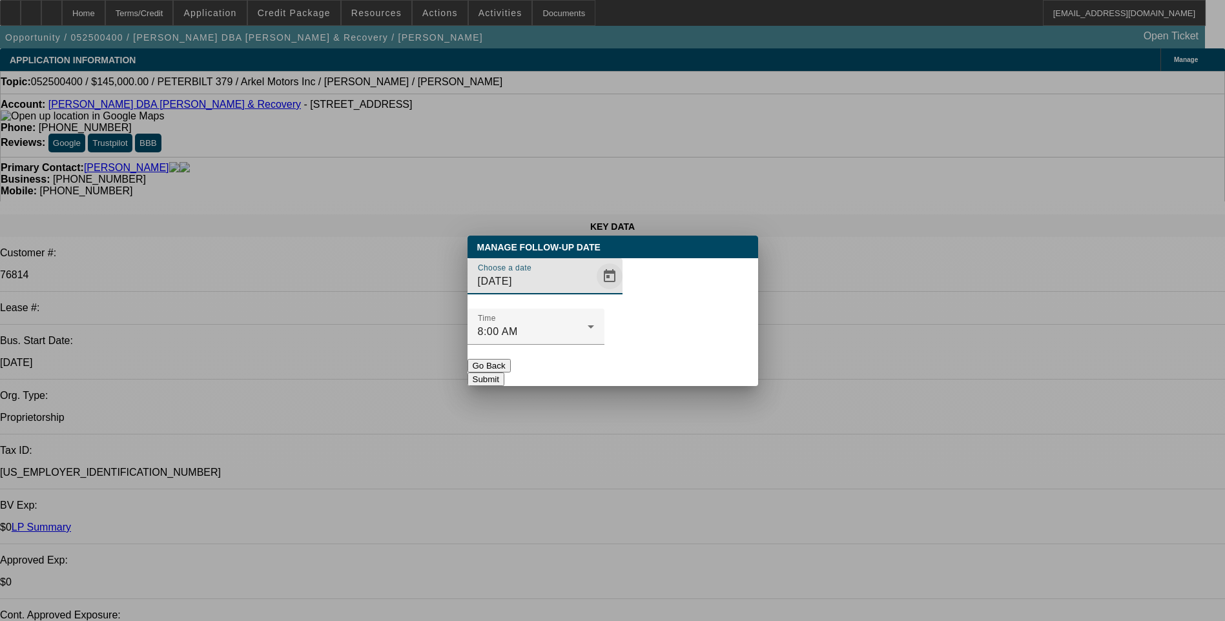
click at [594, 292] on span "Open calendar" at bounding box center [609, 276] width 31 height 31
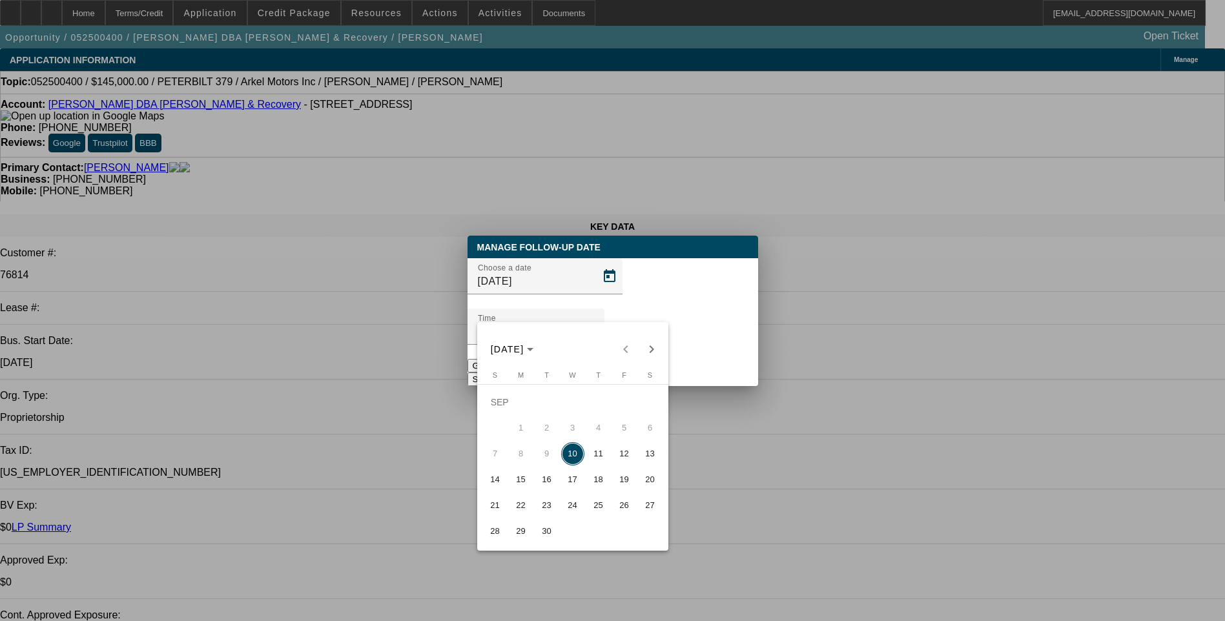
click at [547, 483] on span "16" at bounding box center [546, 479] width 23 height 23
type input "9/16/2025"
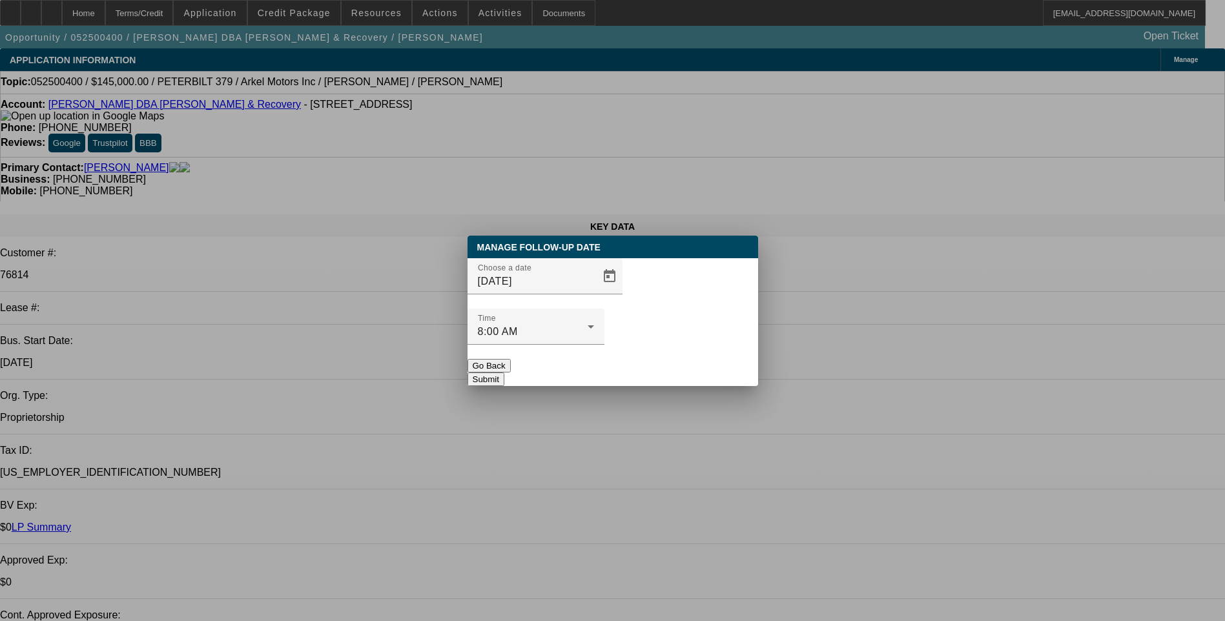
click at [504, 373] on button "Submit" at bounding box center [486, 380] width 37 height 14
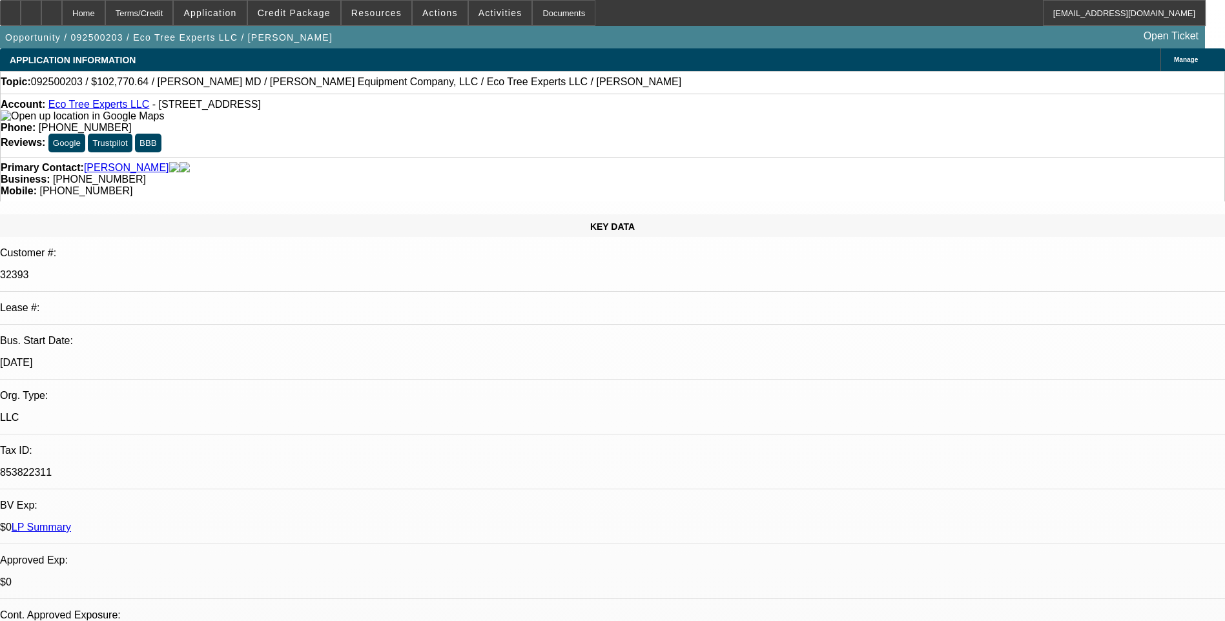
select select "0"
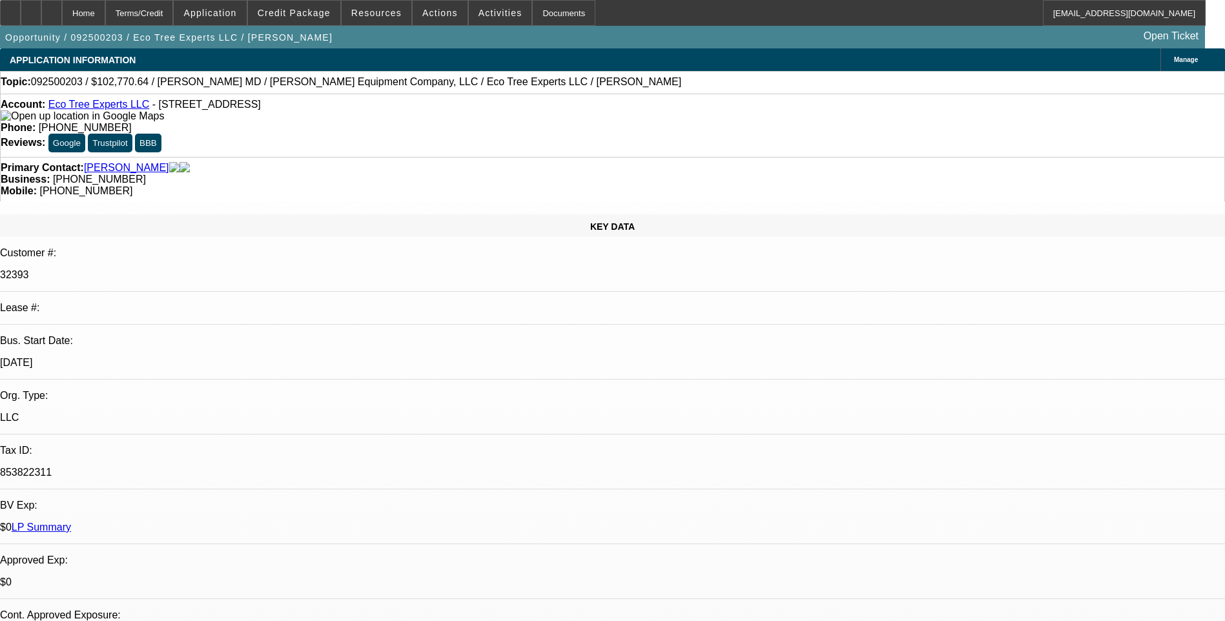
select select "0"
select select "1"
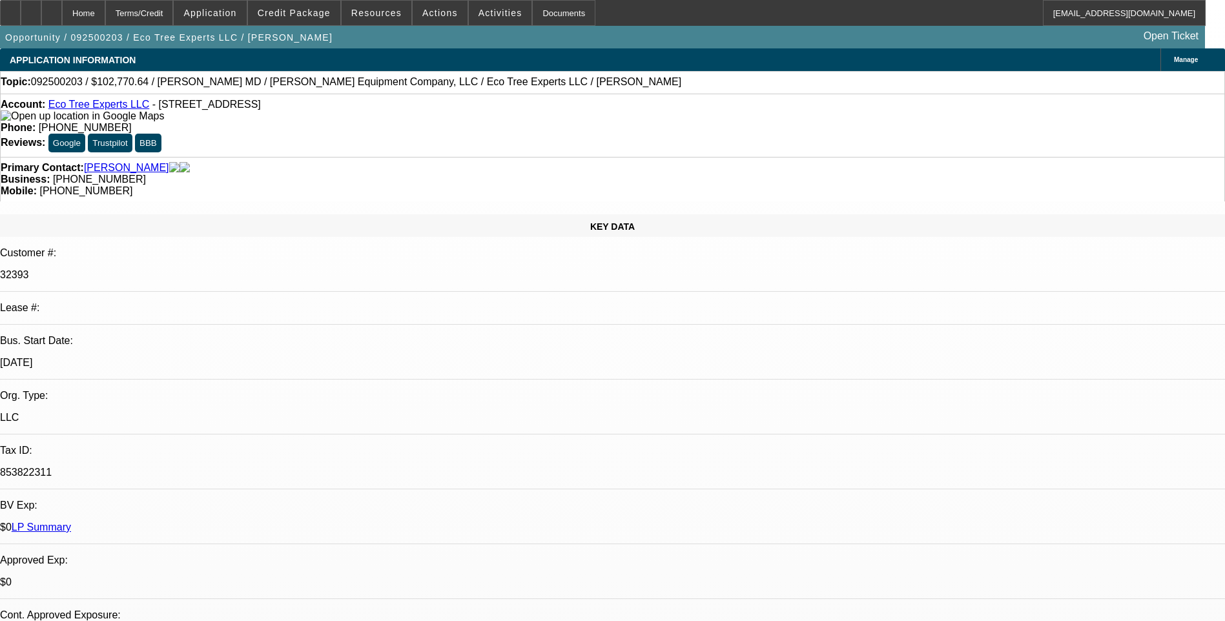
select select "1"
select select "6"
select select "1"
select select "6"
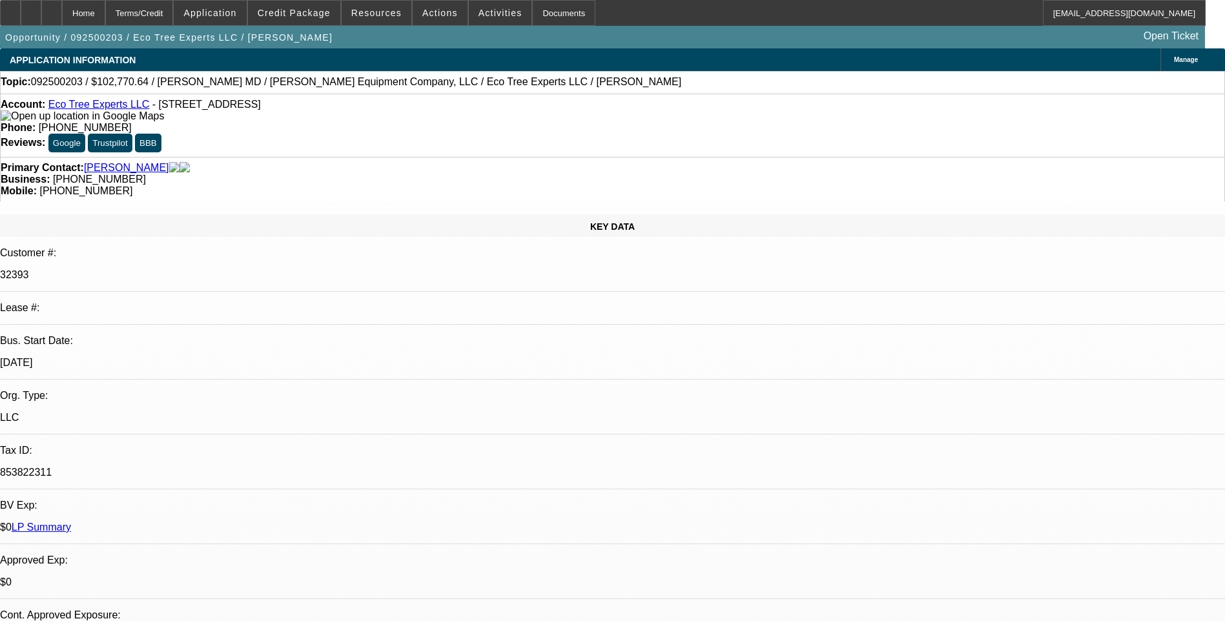
select select "1"
select select "6"
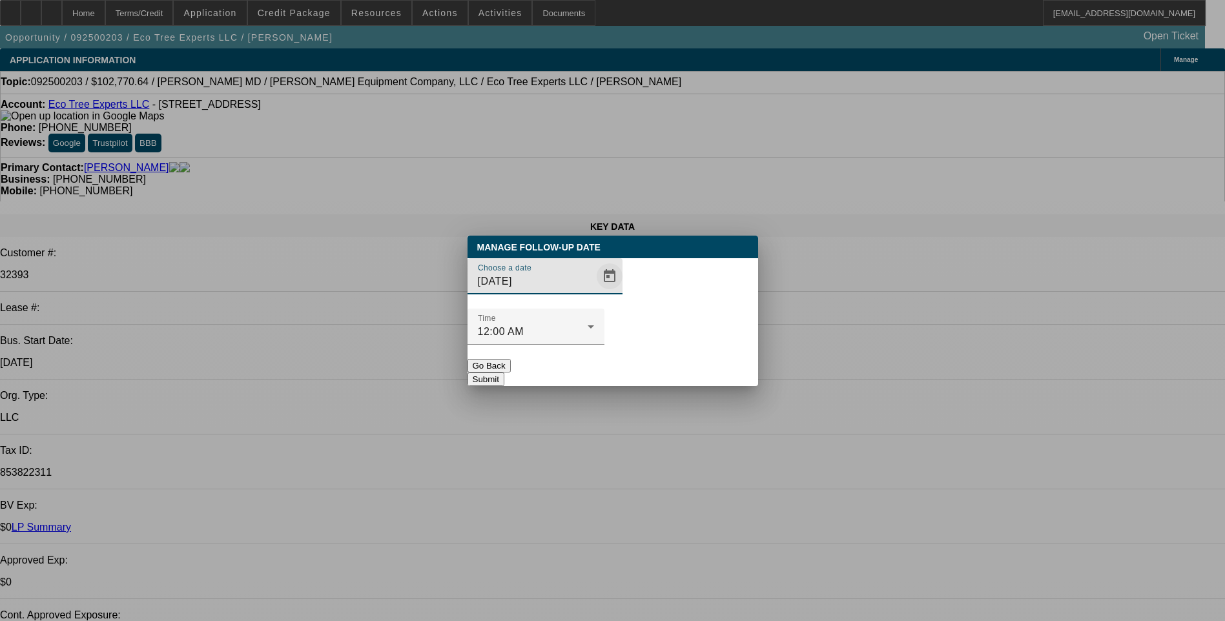
click at [594, 292] on span "Open calendar" at bounding box center [609, 276] width 31 height 31
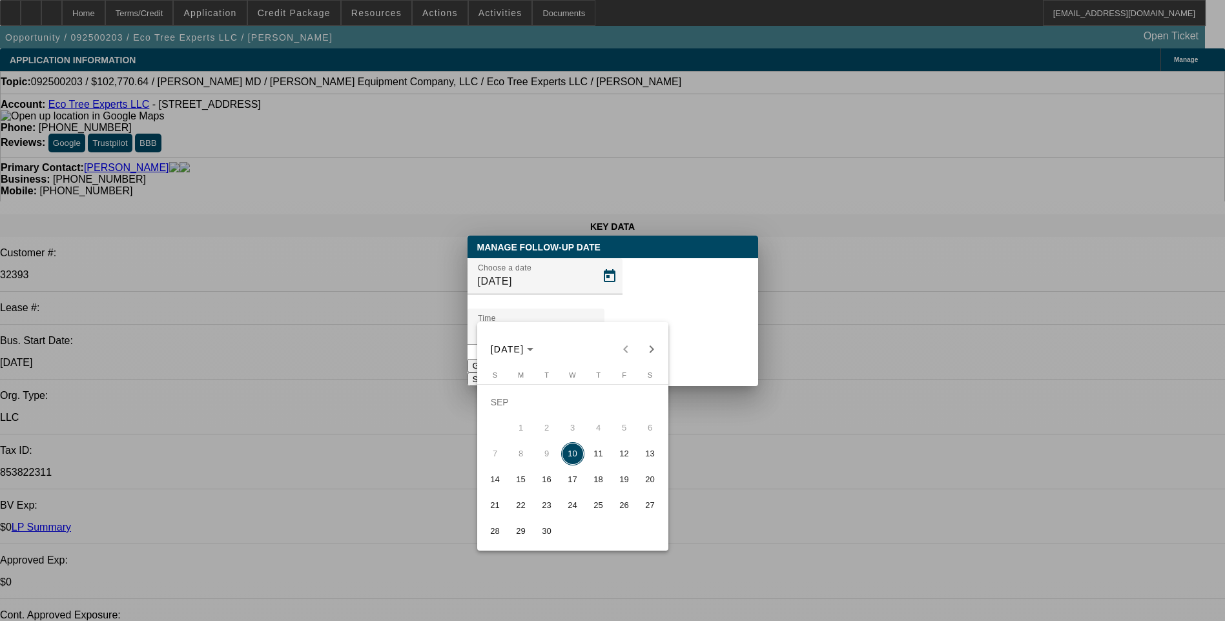
click at [596, 461] on span "11" at bounding box center [598, 453] width 23 height 23
type input "9/11/2025"
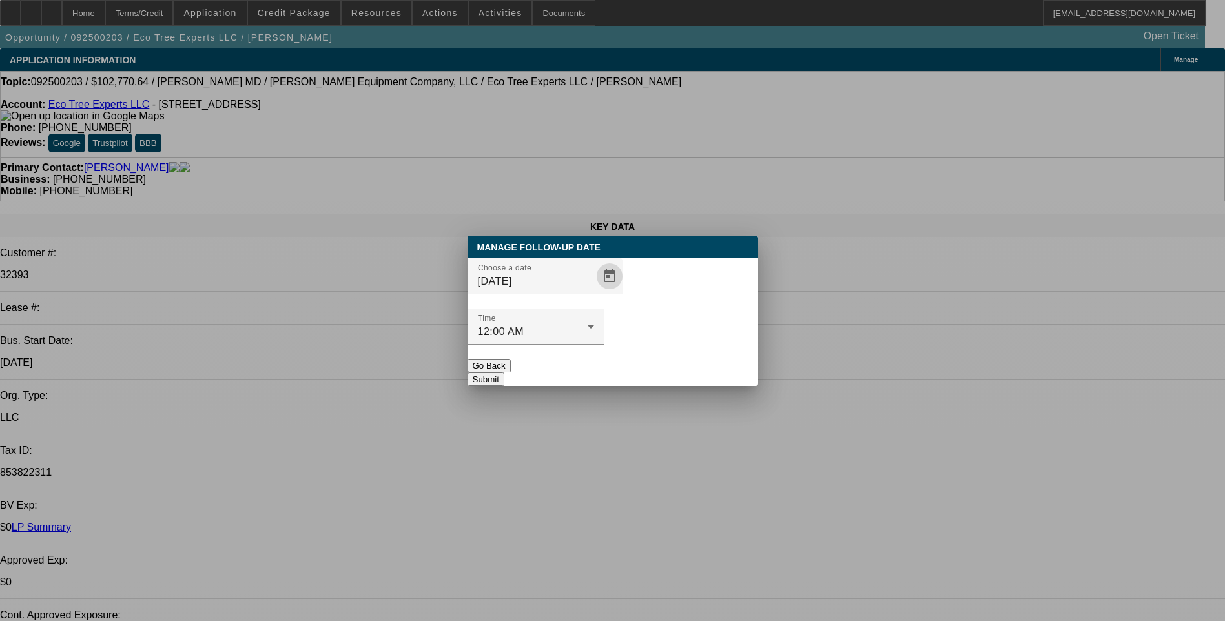
click at [504, 373] on button "Submit" at bounding box center [486, 380] width 37 height 14
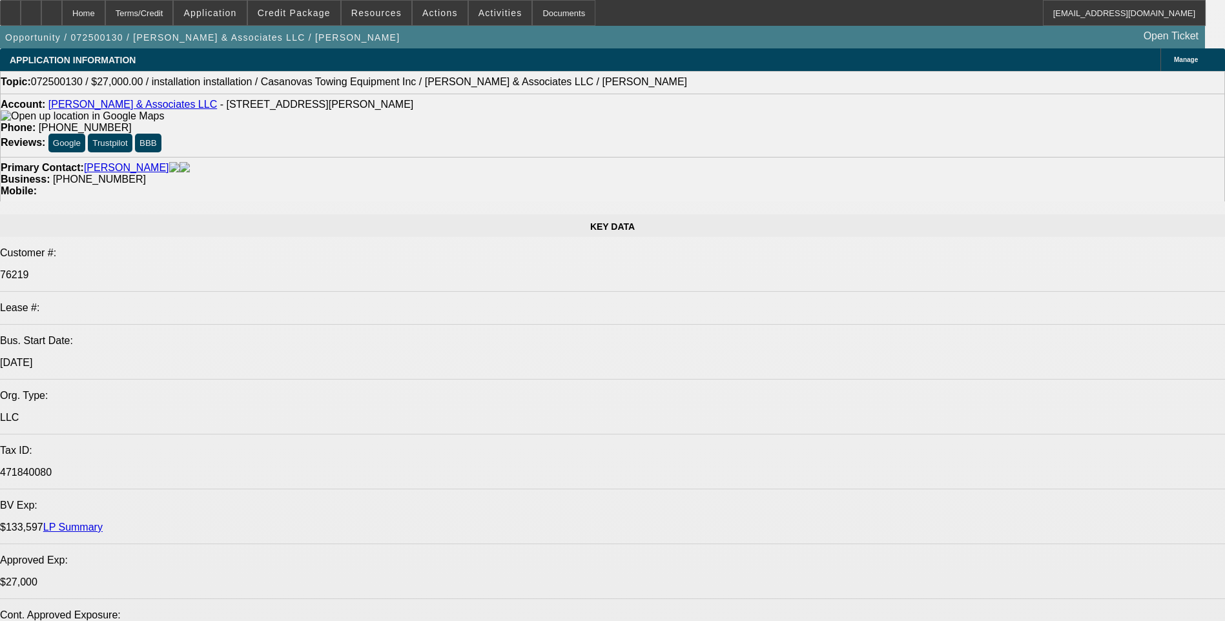
select select "0"
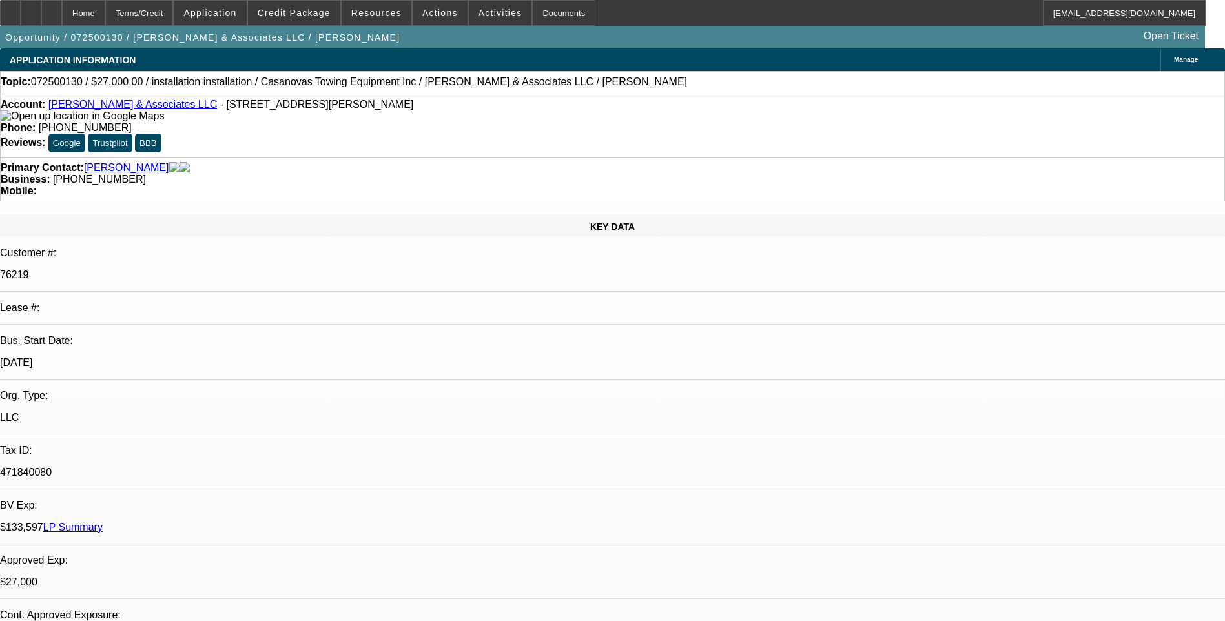
select select "2"
select select "0.1"
select select "0"
select select "2"
select select "0.1"
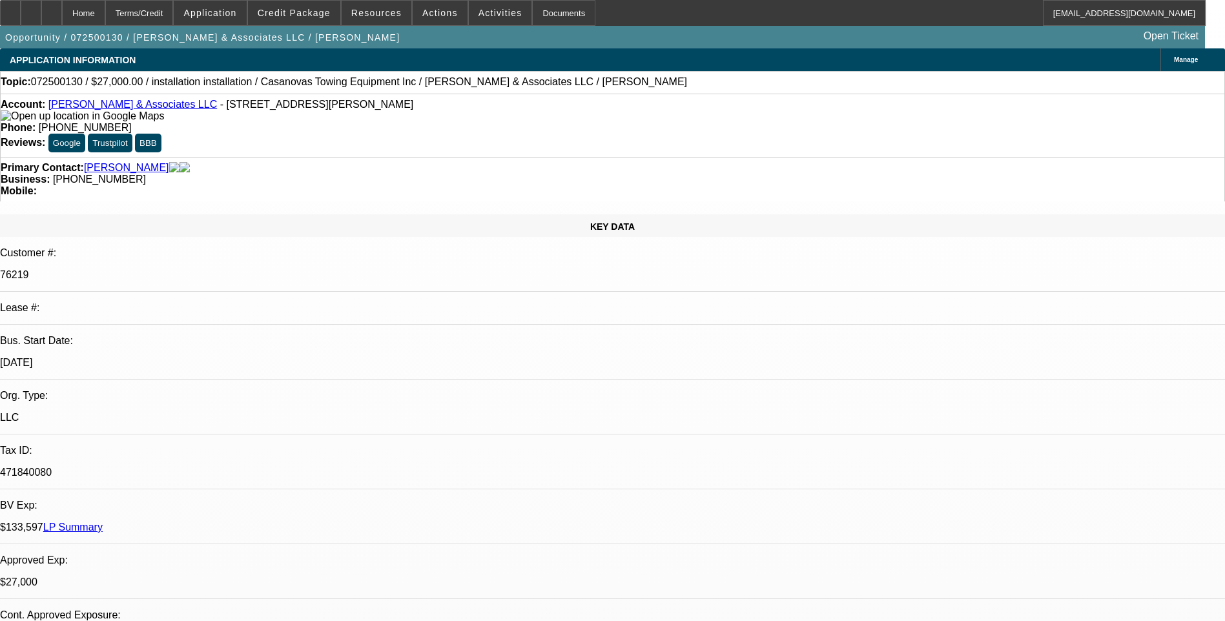
select select "0"
select select "2"
select select "0.1"
select select "0"
select select "2"
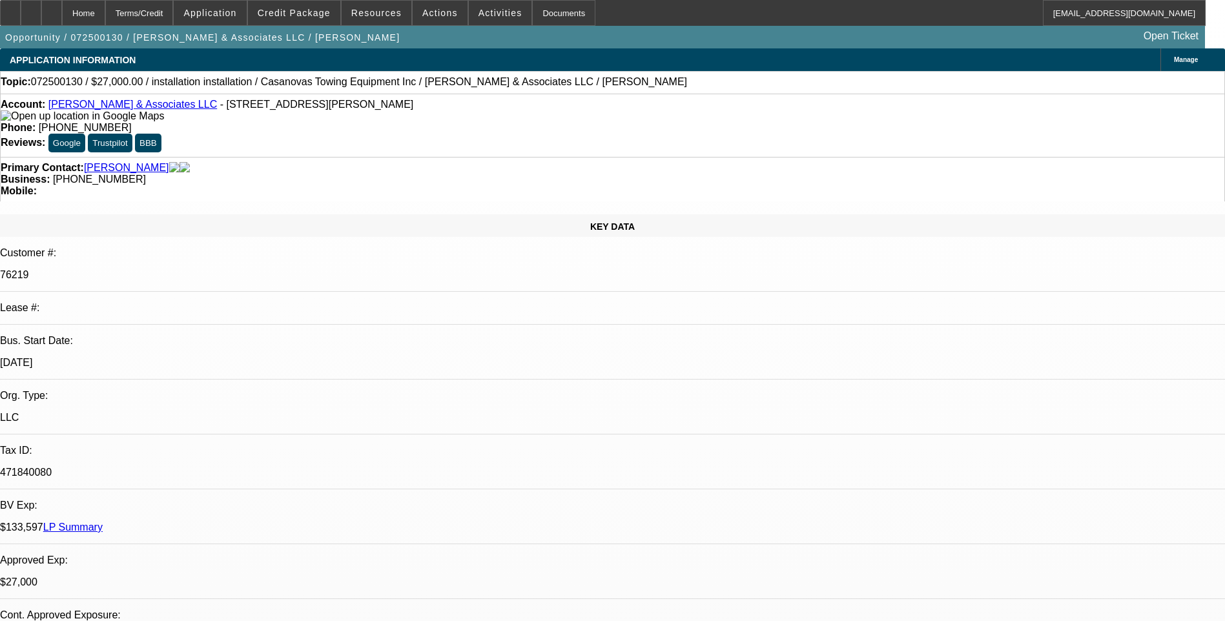
select select "0.1"
select select "1"
select select "2"
select select "4"
select select "1"
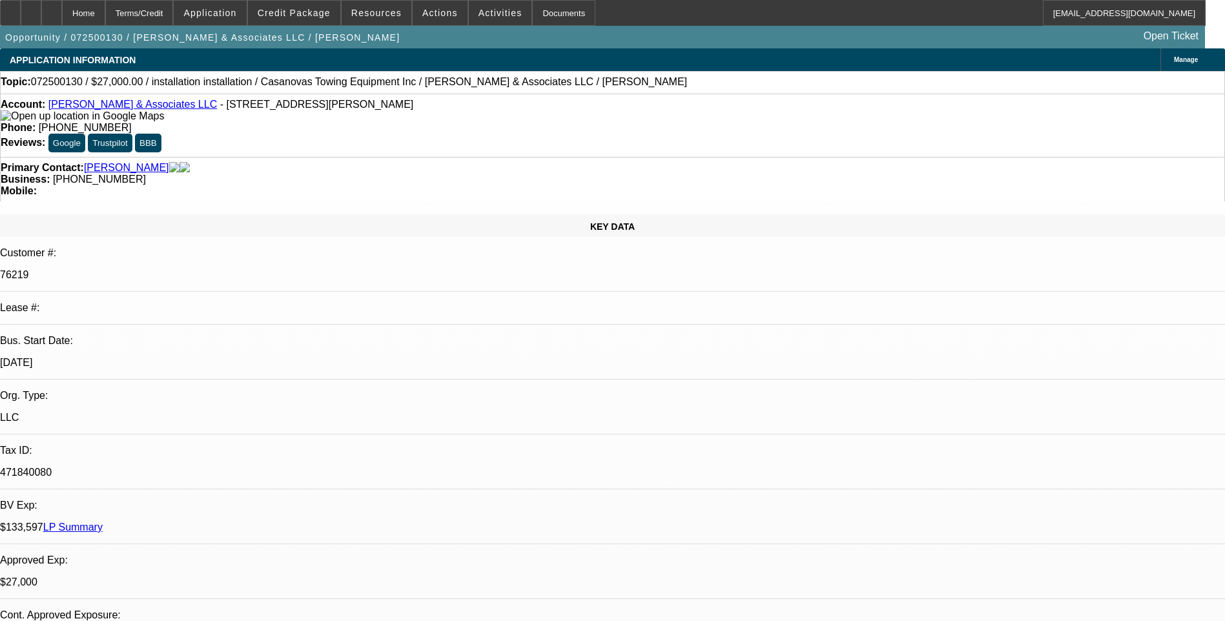
select select "2"
select select "4"
select select "1"
select select "2"
select select "4"
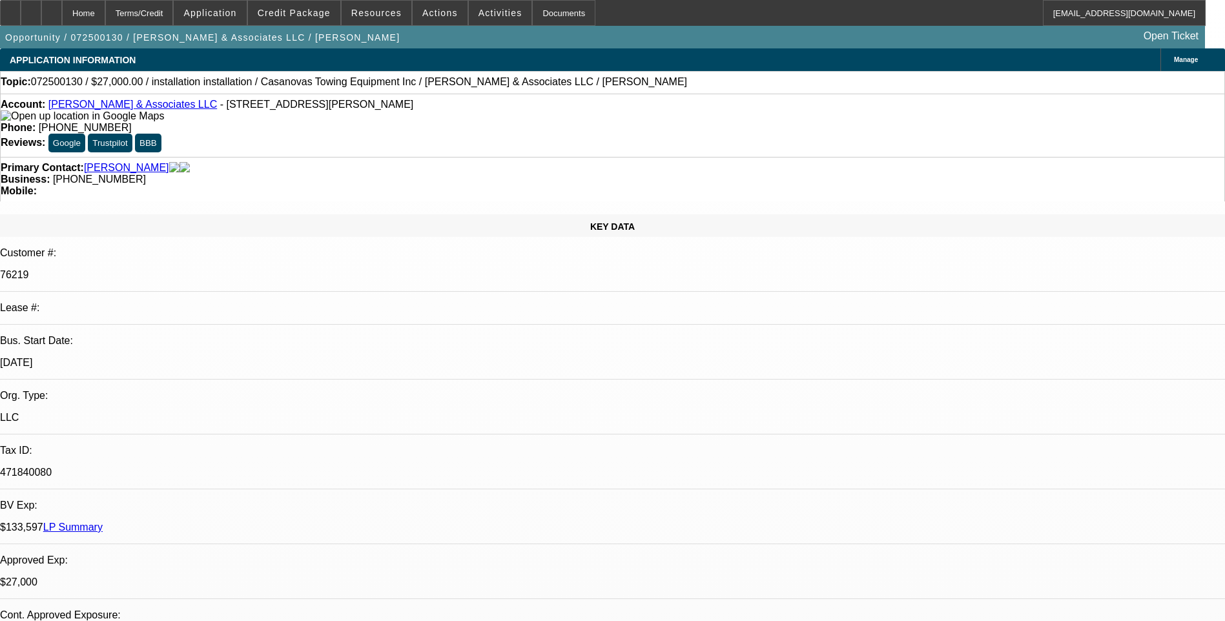
select select "1"
select select "2"
select select "4"
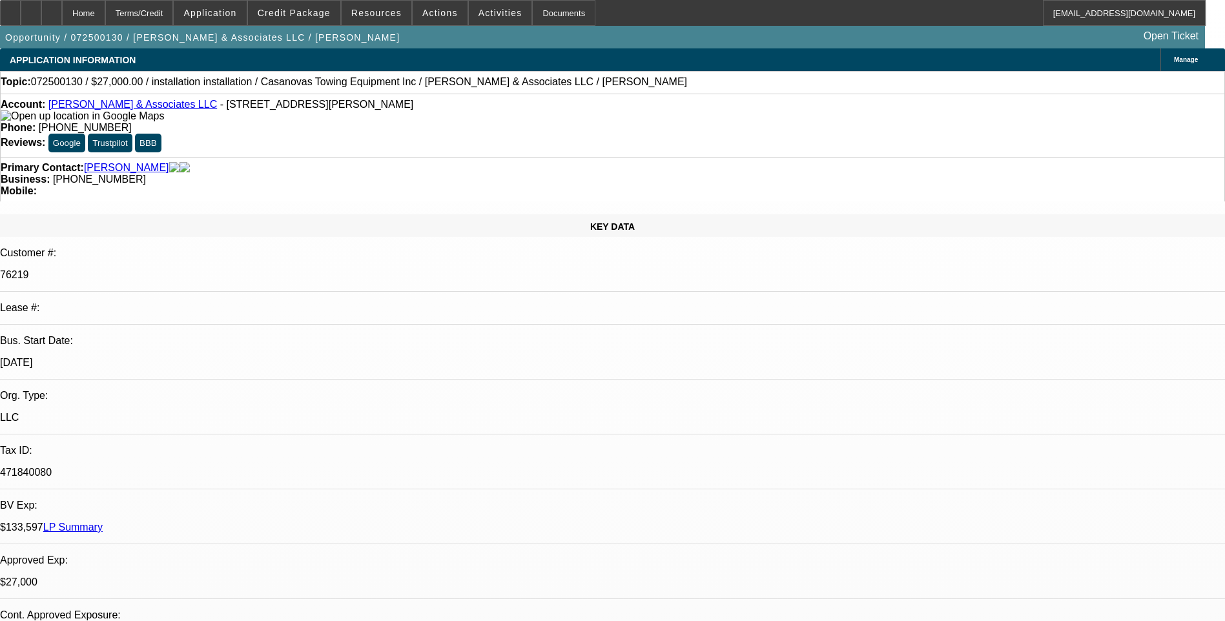
scroll to position [0, 0]
click at [165, 20] on div "Terms/Credit" at bounding box center [139, 13] width 68 height 26
